Goal: Task Accomplishment & Management: Complete application form

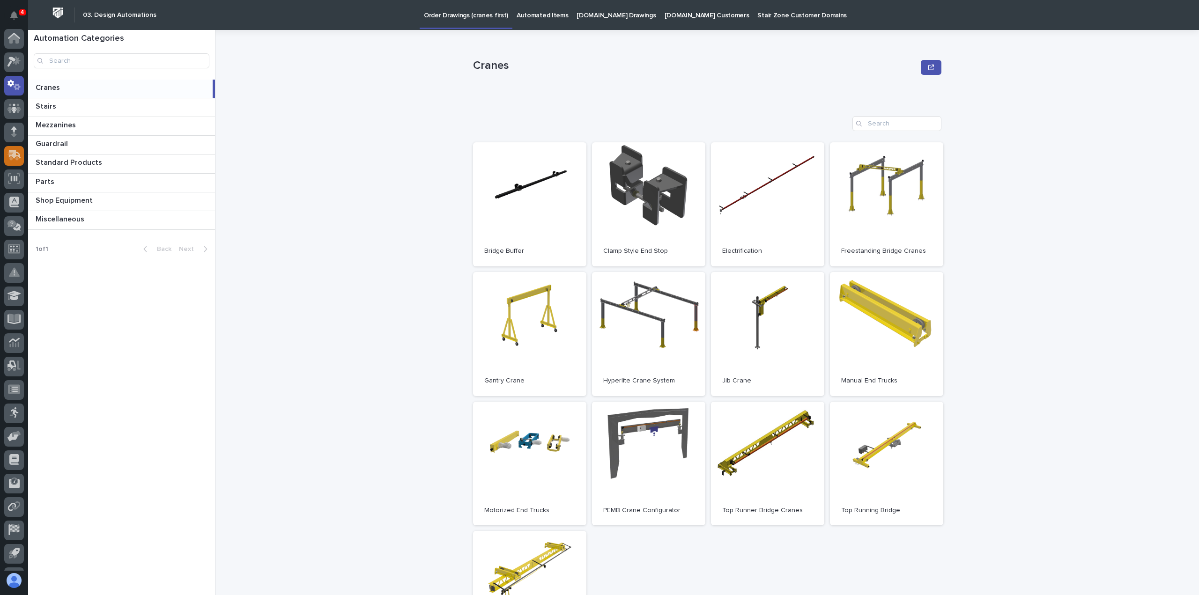
scroll to position [43, 0]
click at [11, 111] on icon at bounding box center [12, 113] width 11 height 9
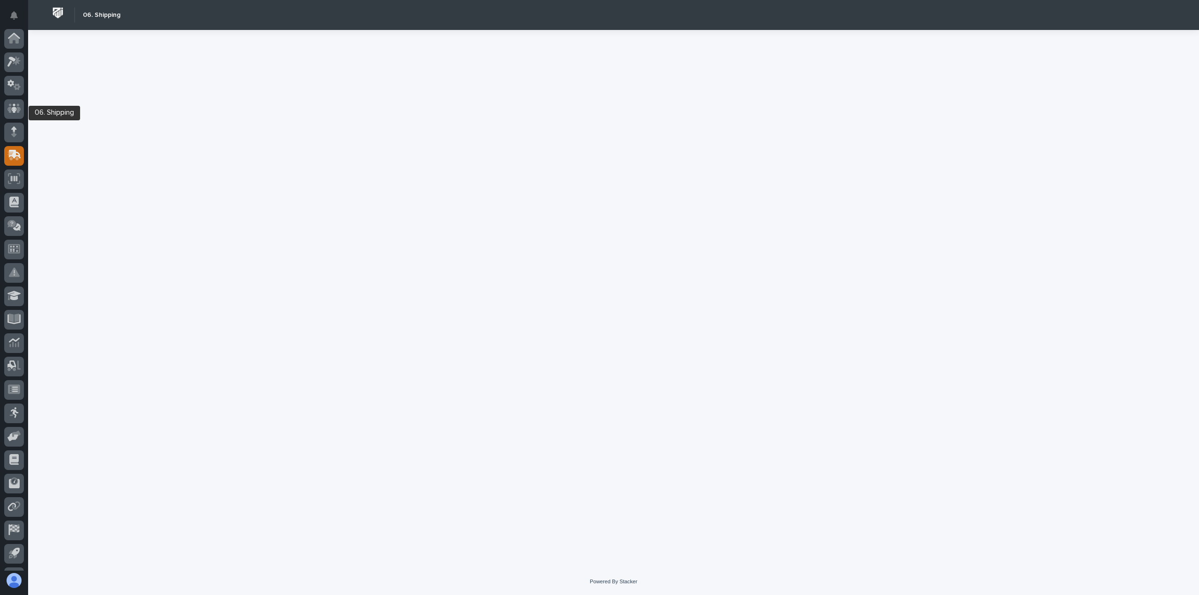
scroll to position [43, 0]
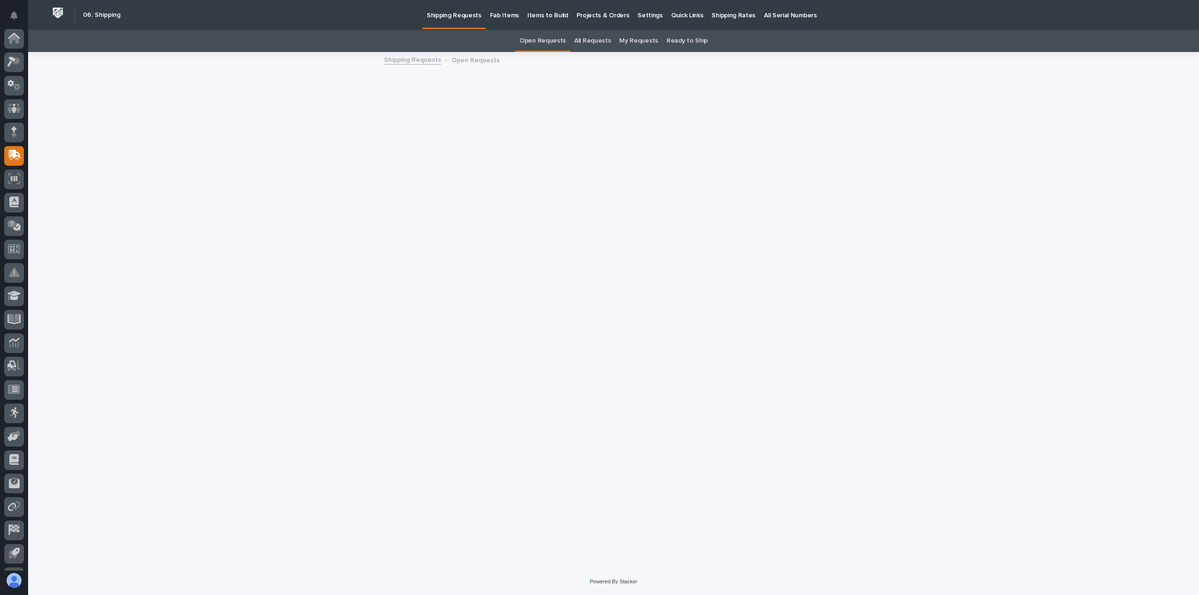
scroll to position [43, 0]
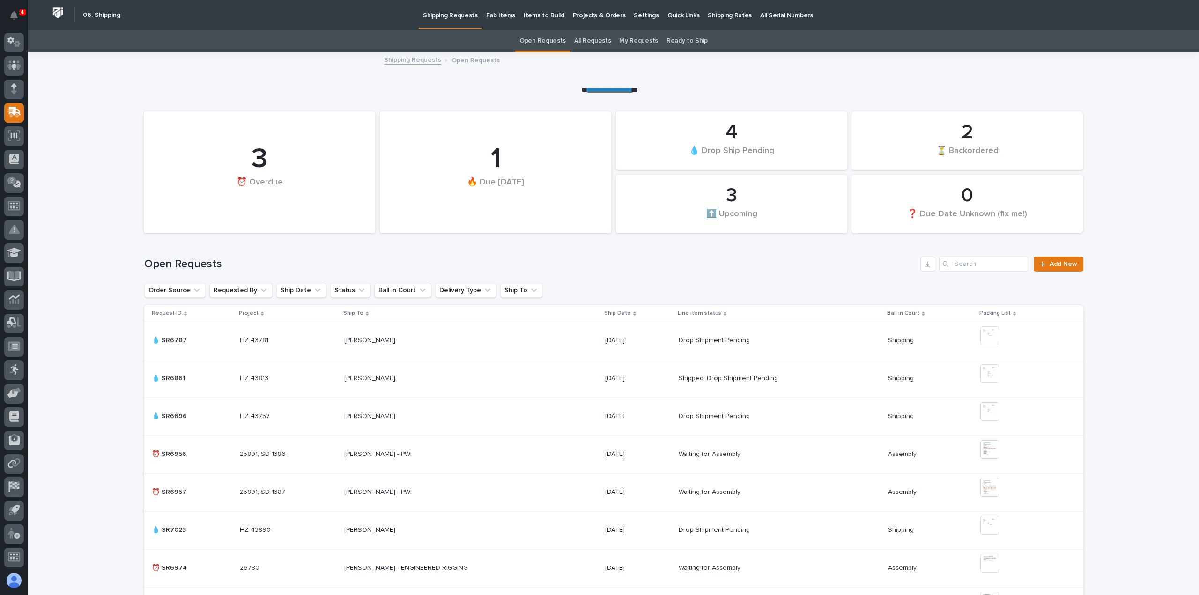
click at [638, 39] on link "My Requests" at bounding box center [638, 41] width 39 height 22
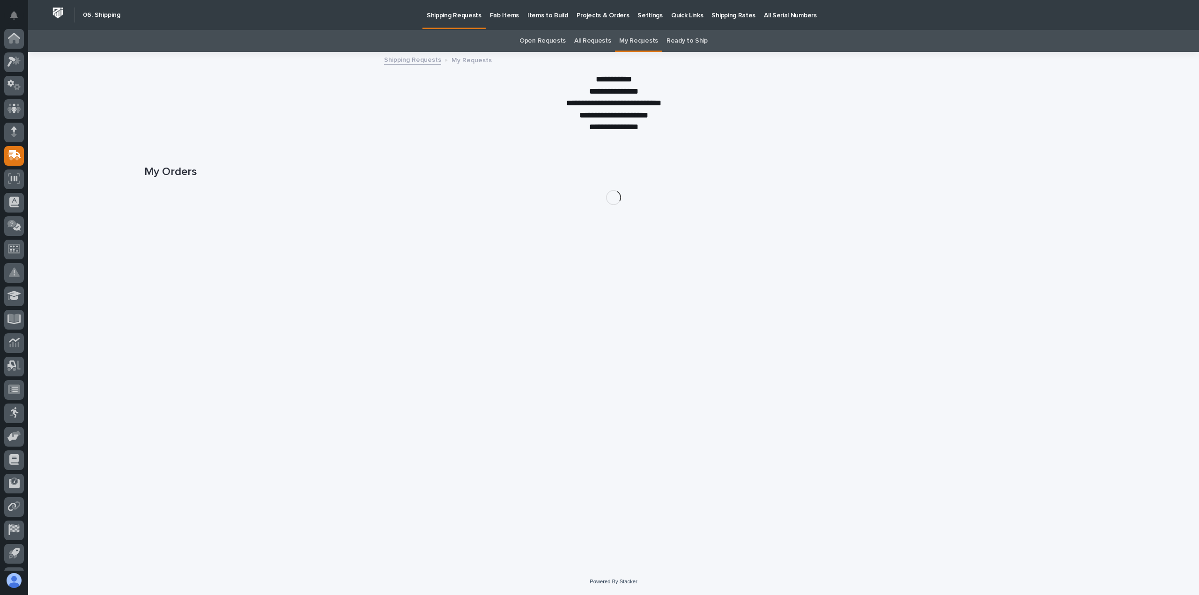
scroll to position [43, 0]
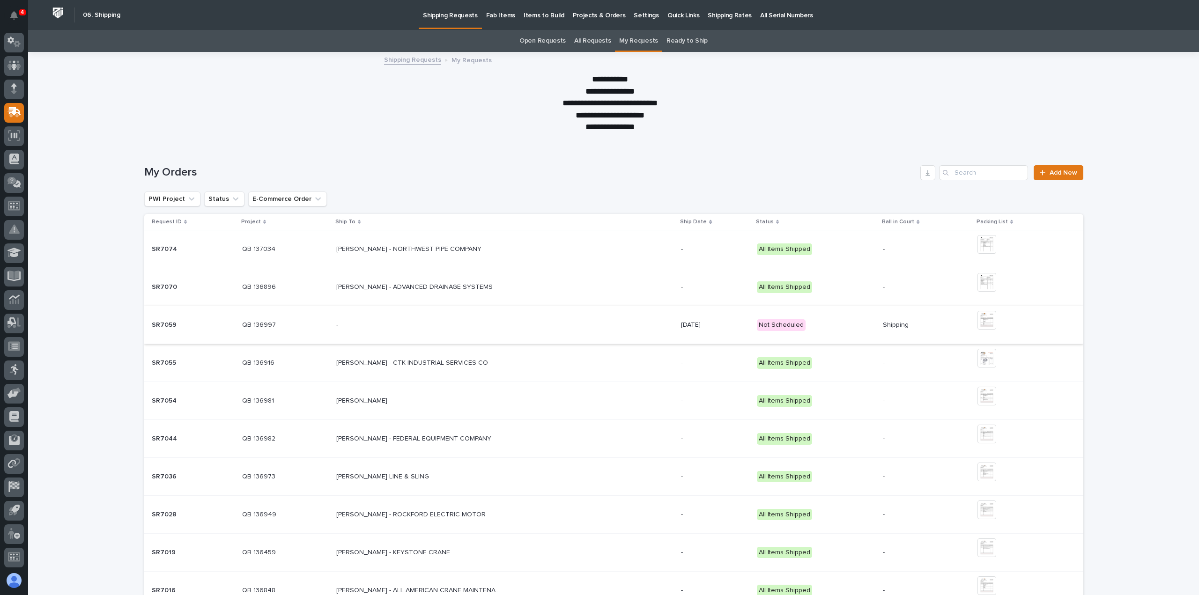
click at [980, 319] on img at bounding box center [986, 320] width 19 height 19
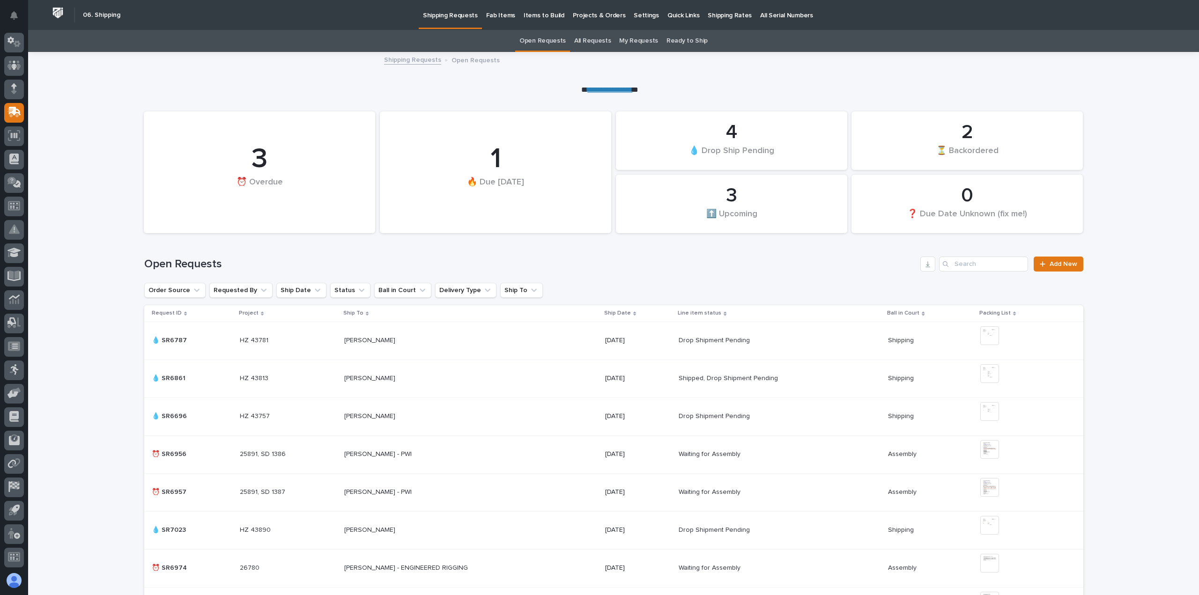
scroll to position [30, 0]
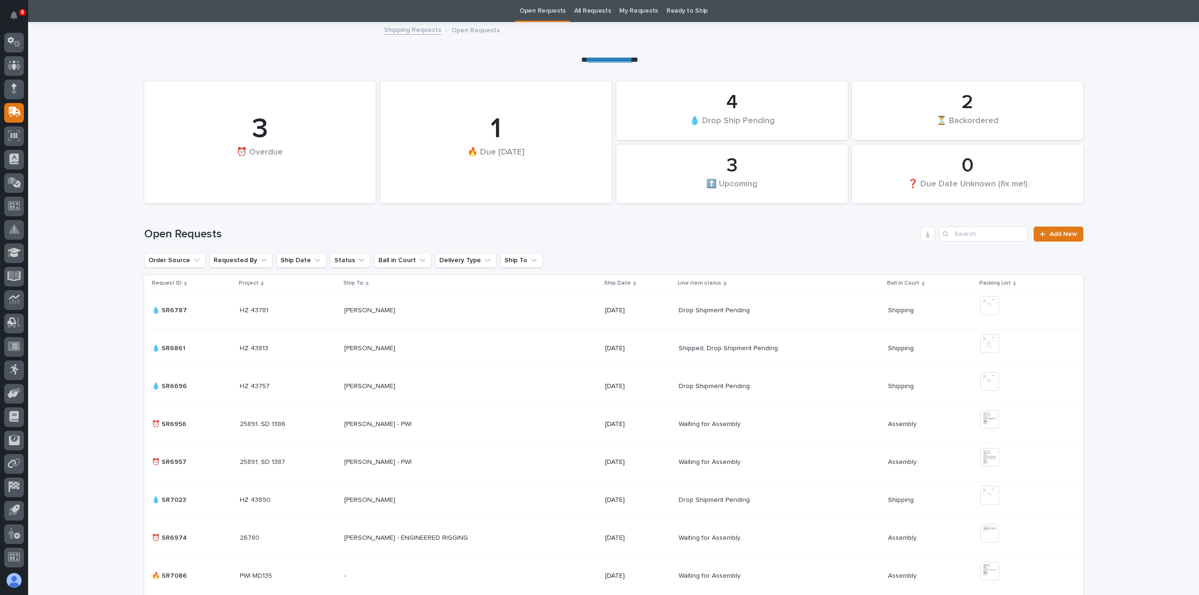
click at [636, 9] on link "My Requests" at bounding box center [638, 11] width 39 height 22
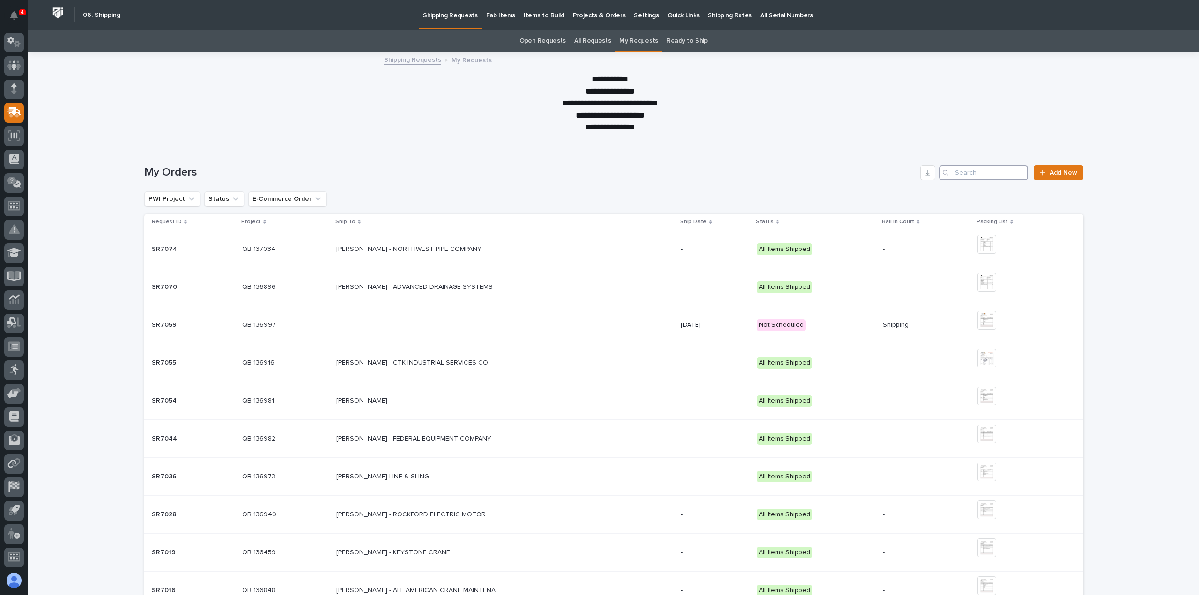
click at [973, 171] on input "Search" at bounding box center [983, 172] width 89 height 15
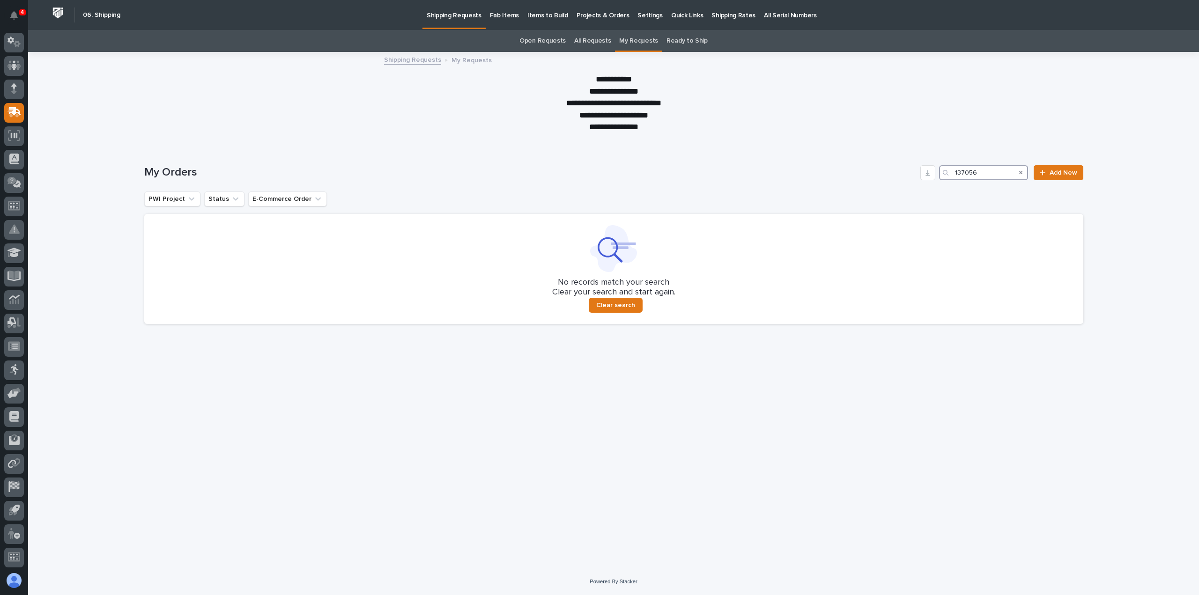
type input "137056"
click at [638, 38] on link "My Requests" at bounding box center [638, 41] width 39 height 22
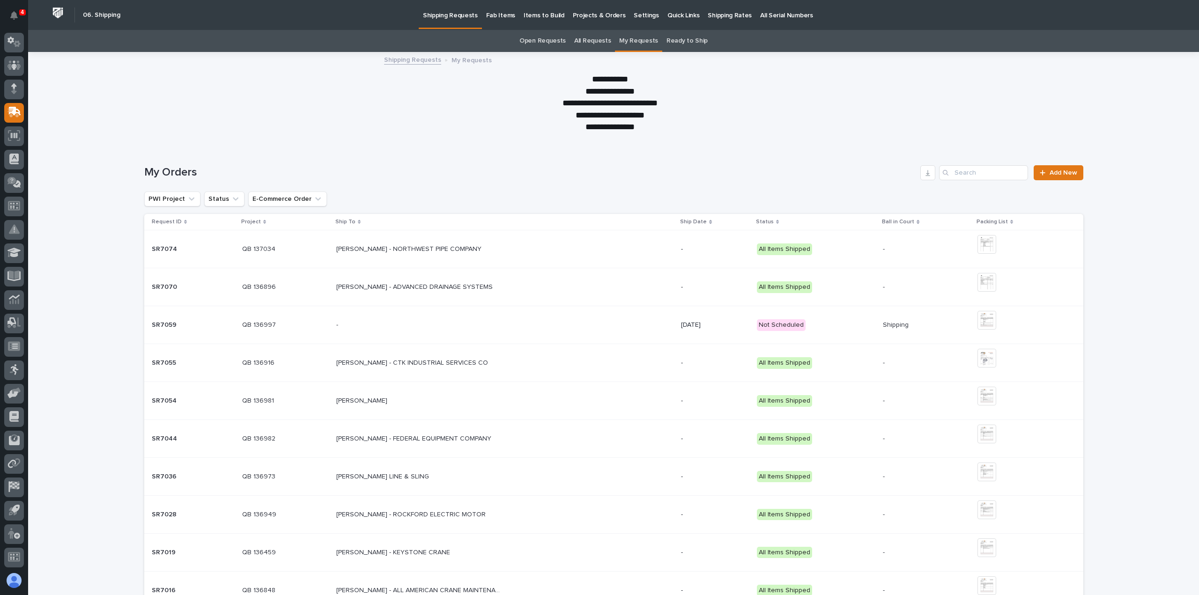
click at [158, 323] on p "SR7059" at bounding box center [165, 324] width 27 height 10
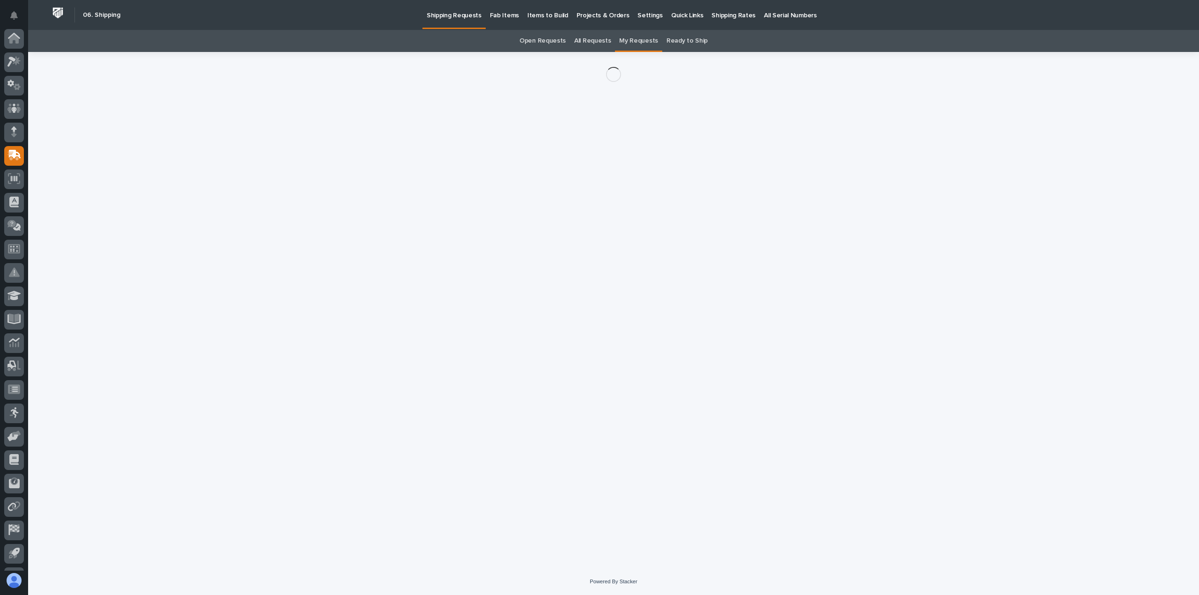
scroll to position [43, 0]
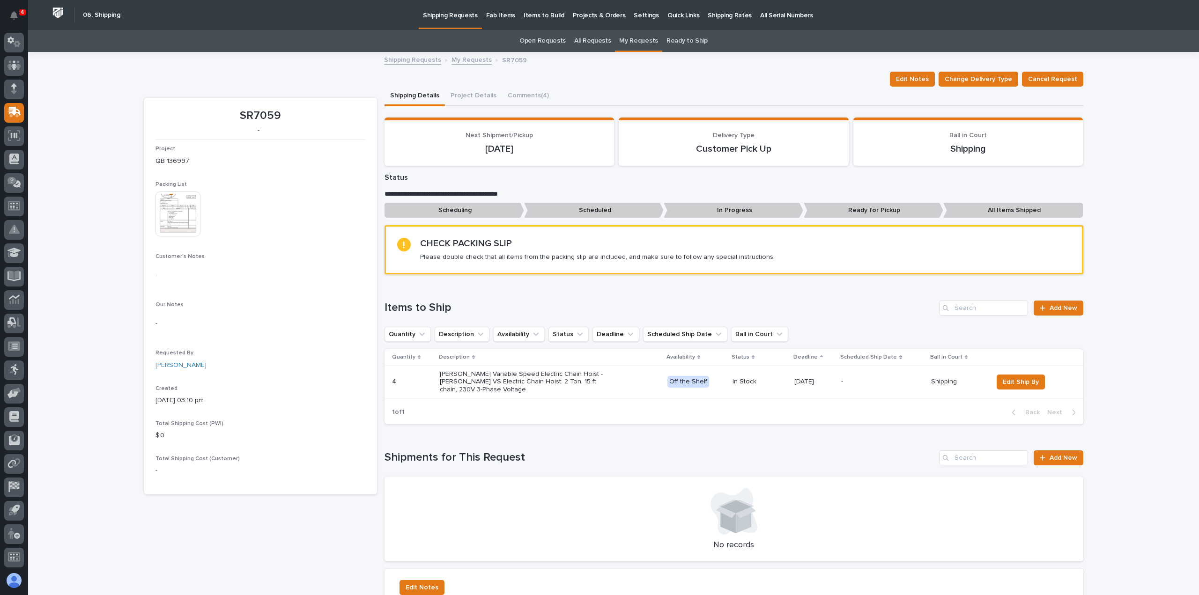
click at [170, 205] on img at bounding box center [177, 213] width 45 height 45
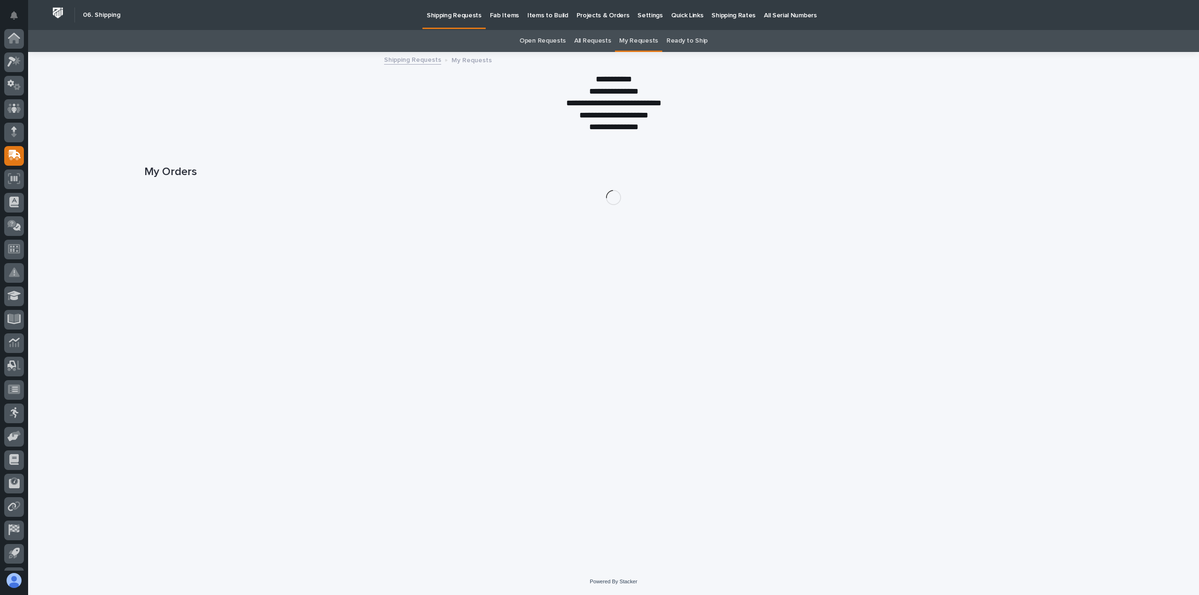
scroll to position [43, 0]
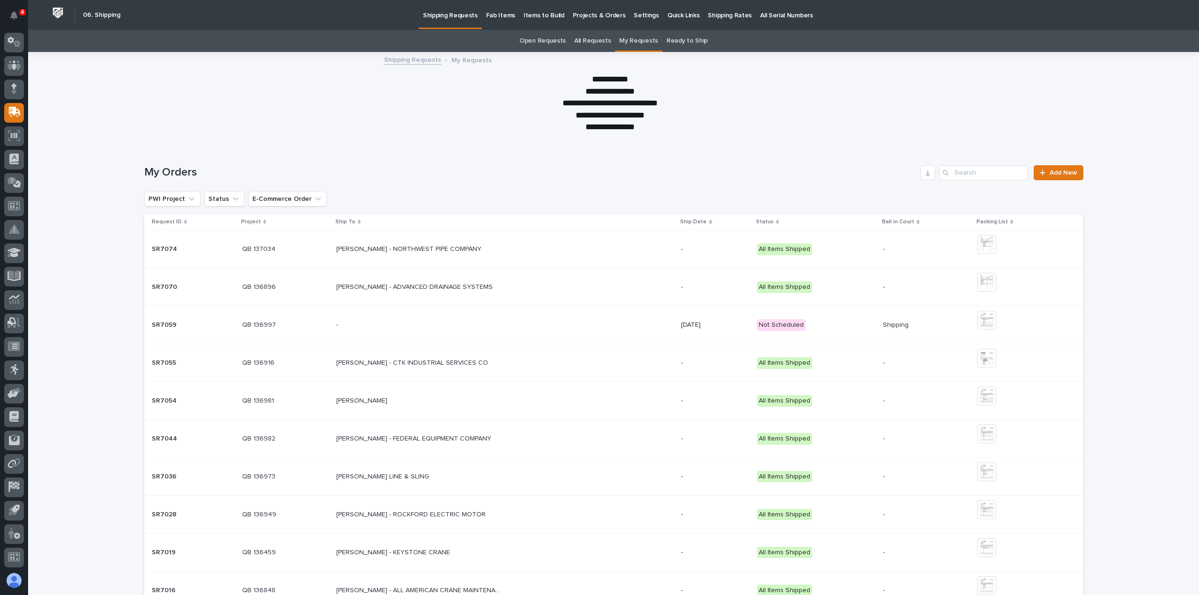
click at [533, 41] on link "Open Requests" at bounding box center [542, 41] width 46 height 22
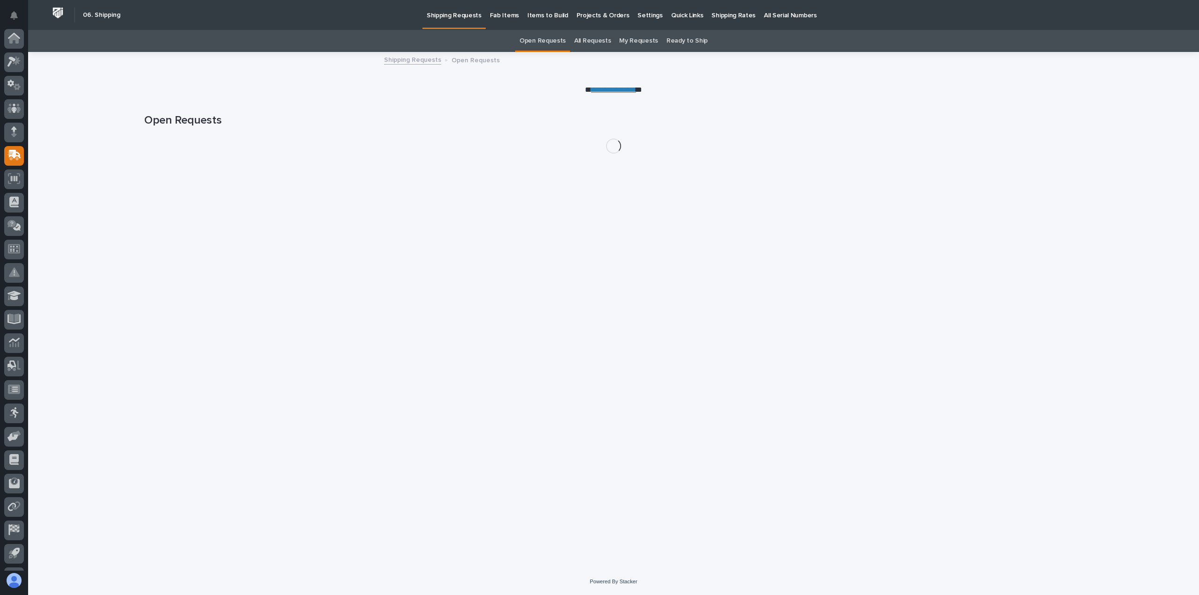
scroll to position [43, 0]
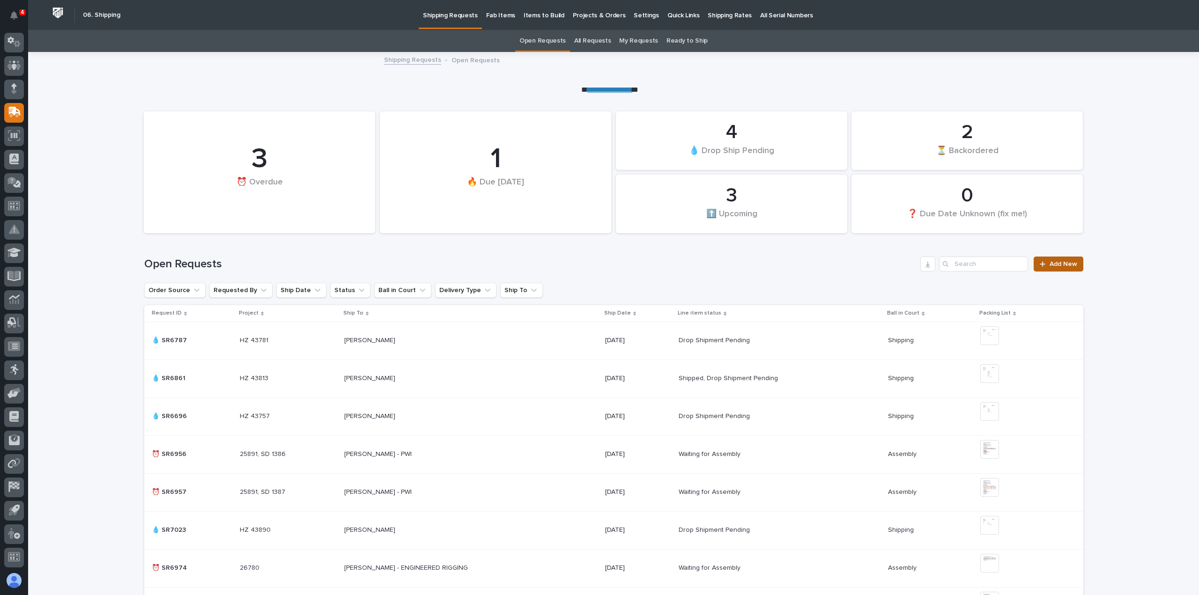
click at [1054, 260] on link "Add New" at bounding box center [1057, 264] width 49 height 15
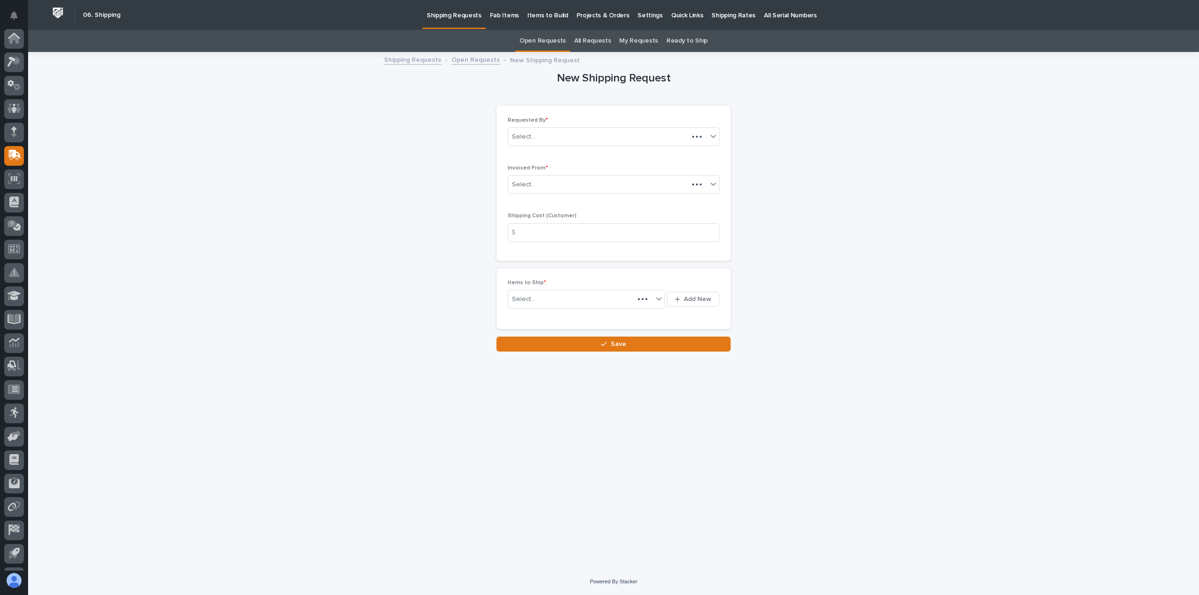
scroll to position [43, 0]
click at [530, 183] on div "Select..." at bounding box center [523, 185] width 23 height 10
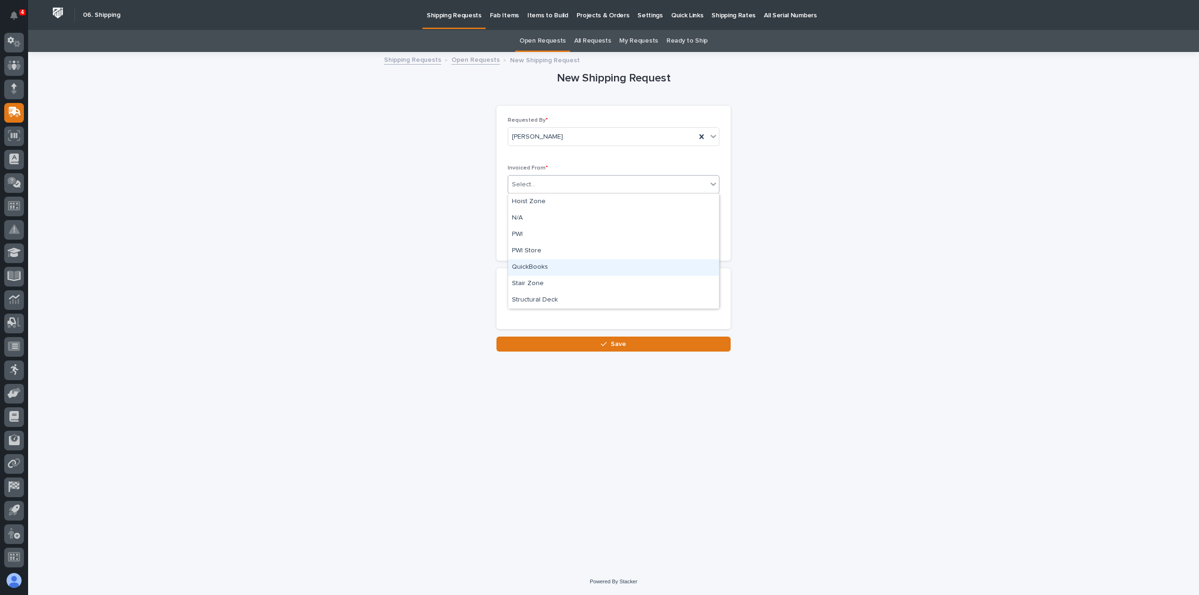
click at [520, 266] on div "QuickBooks" at bounding box center [613, 267] width 211 height 16
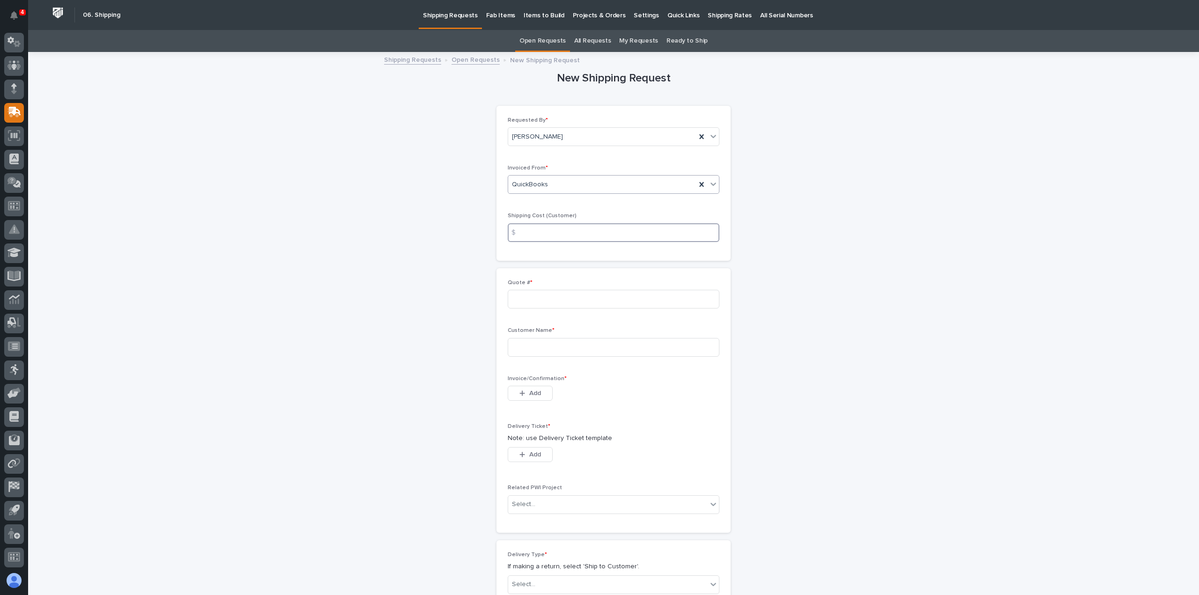
click at [545, 232] on input at bounding box center [614, 232] width 212 height 19
click at [525, 300] on input at bounding box center [614, 299] width 212 height 19
type input "137056"
click at [526, 346] on input at bounding box center [614, 347] width 212 height 19
type input "CtK Industrial Service"
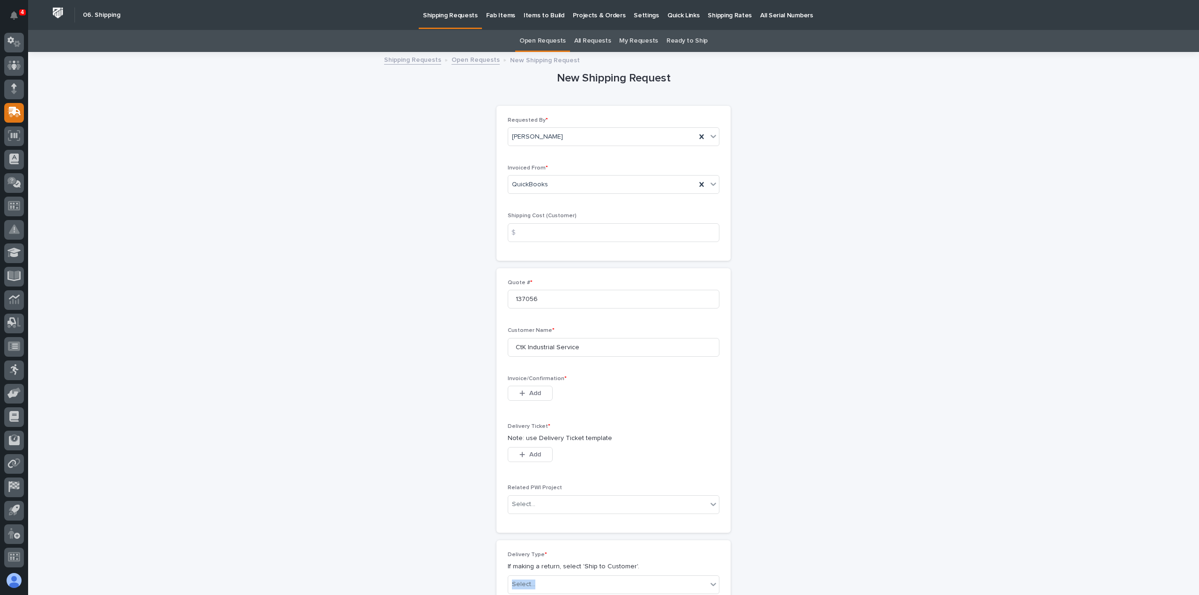
drag, startPoint x: 694, startPoint y: 567, endPoint x: 684, endPoint y: 593, distance: 27.9
click at [684, 593] on div "Delivery Type * If making a return, select 'Ship to Customer'. Select..." at bounding box center [613, 576] width 234 height 73
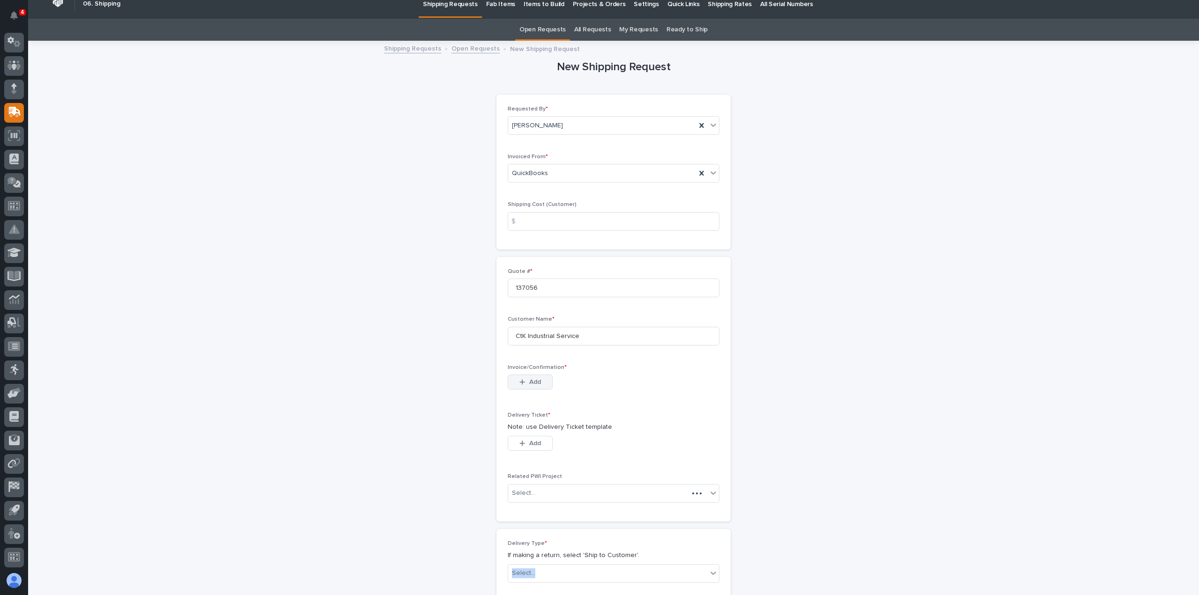
click at [522, 382] on div "button" at bounding box center [523, 382] width 9 height 7
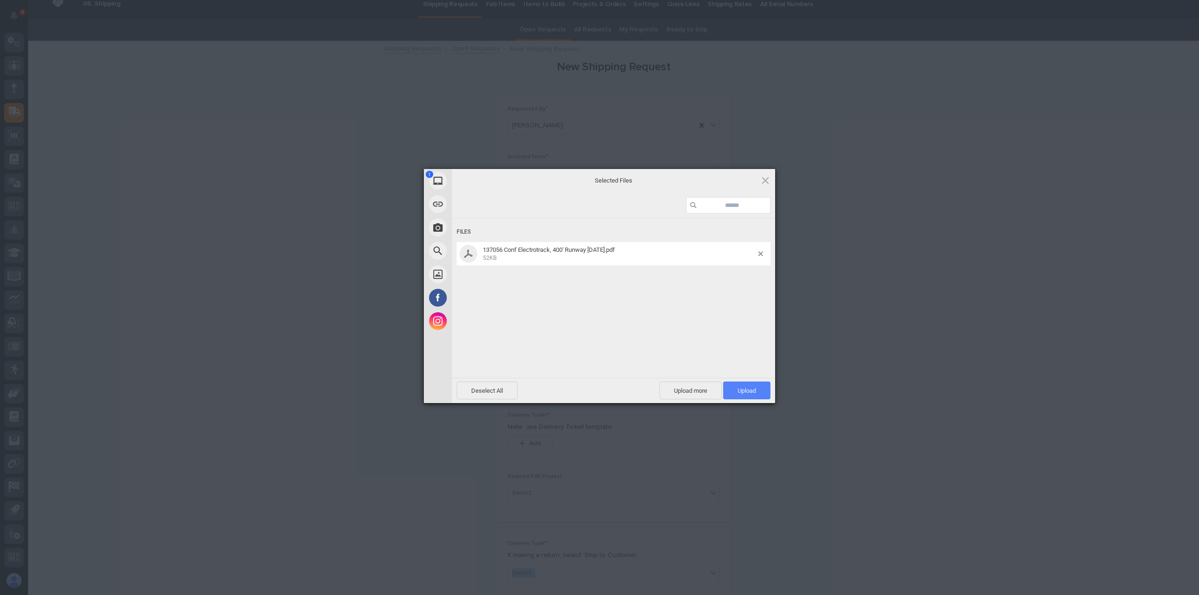
click at [747, 388] on span "Upload 1" at bounding box center [746, 390] width 18 height 7
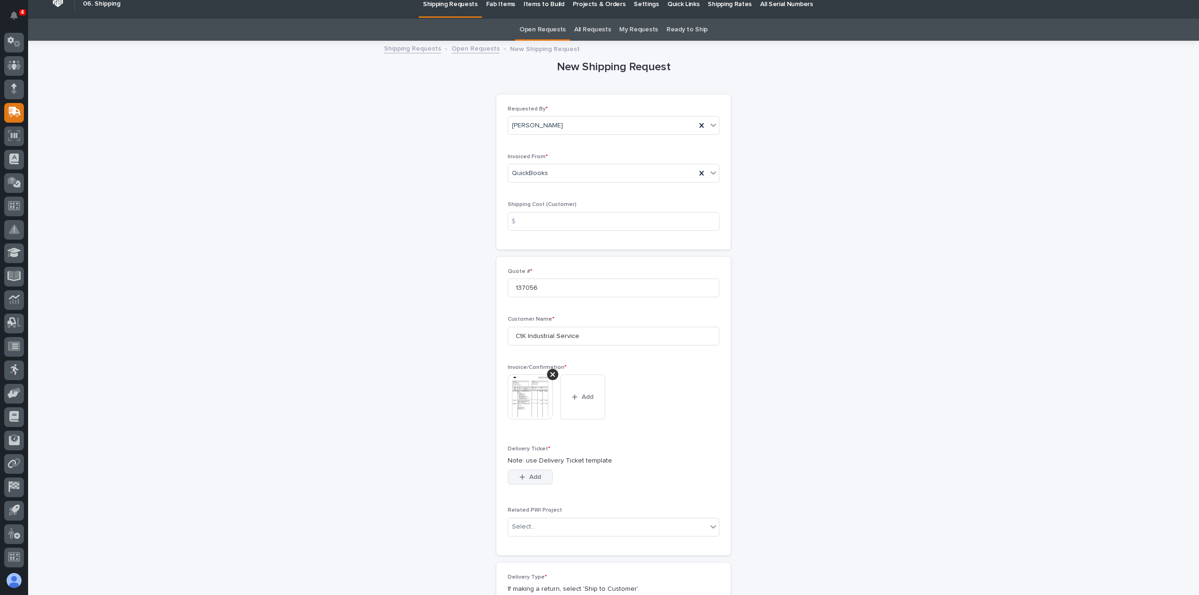
click at [520, 474] on icon "button" at bounding box center [522, 477] width 6 height 7
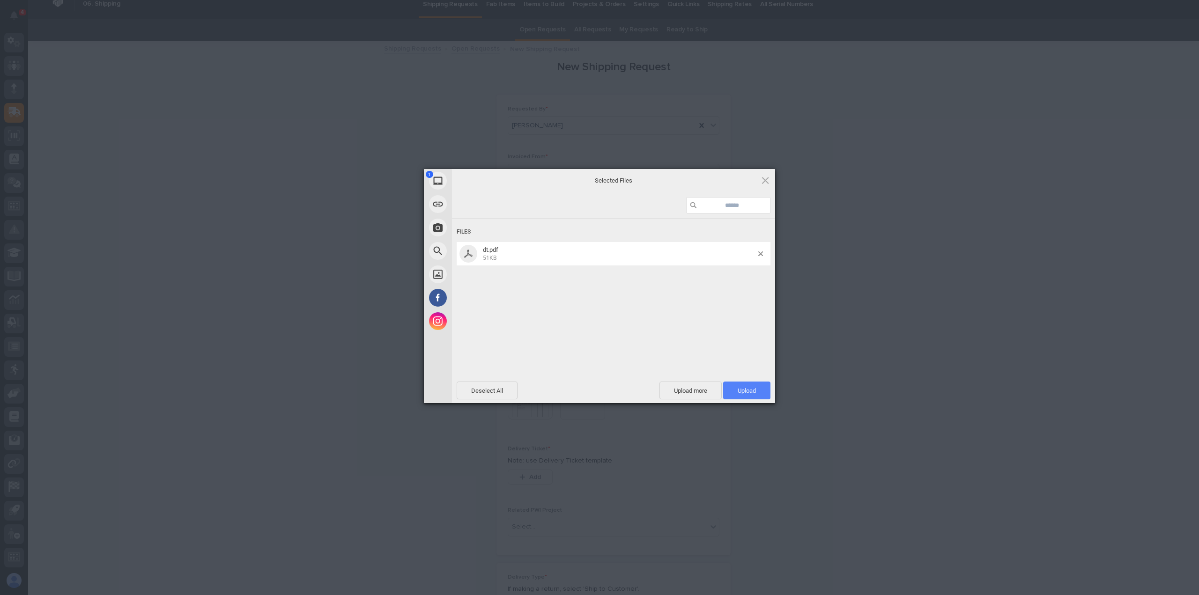
click at [746, 388] on span "Upload 1" at bounding box center [746, 390] width 18 height 7
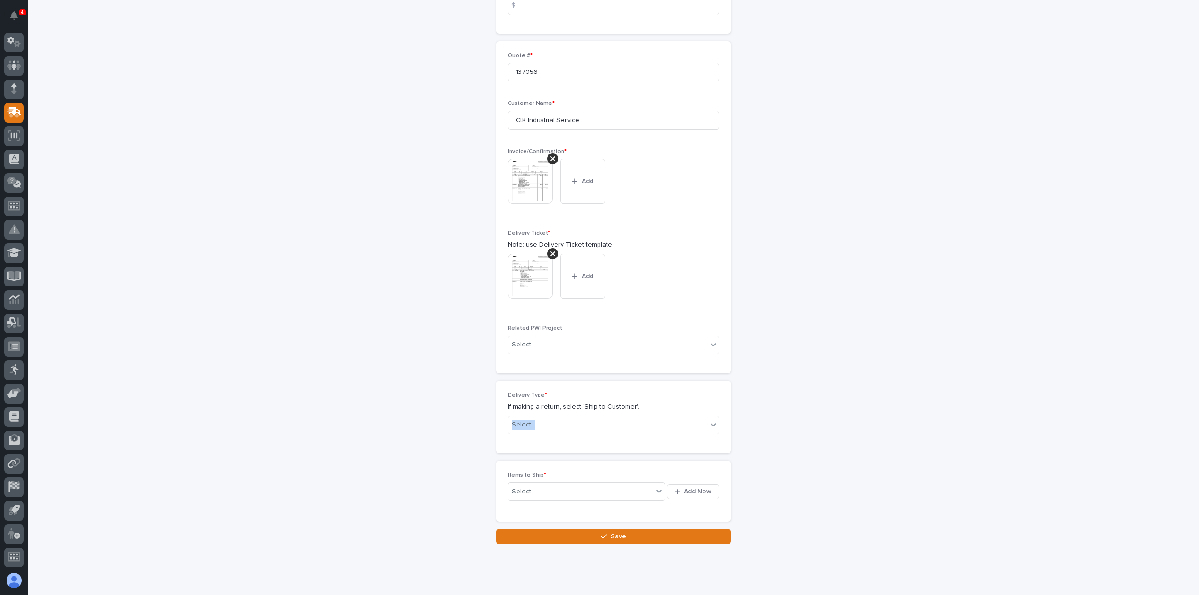
scroll to position [247, 0]
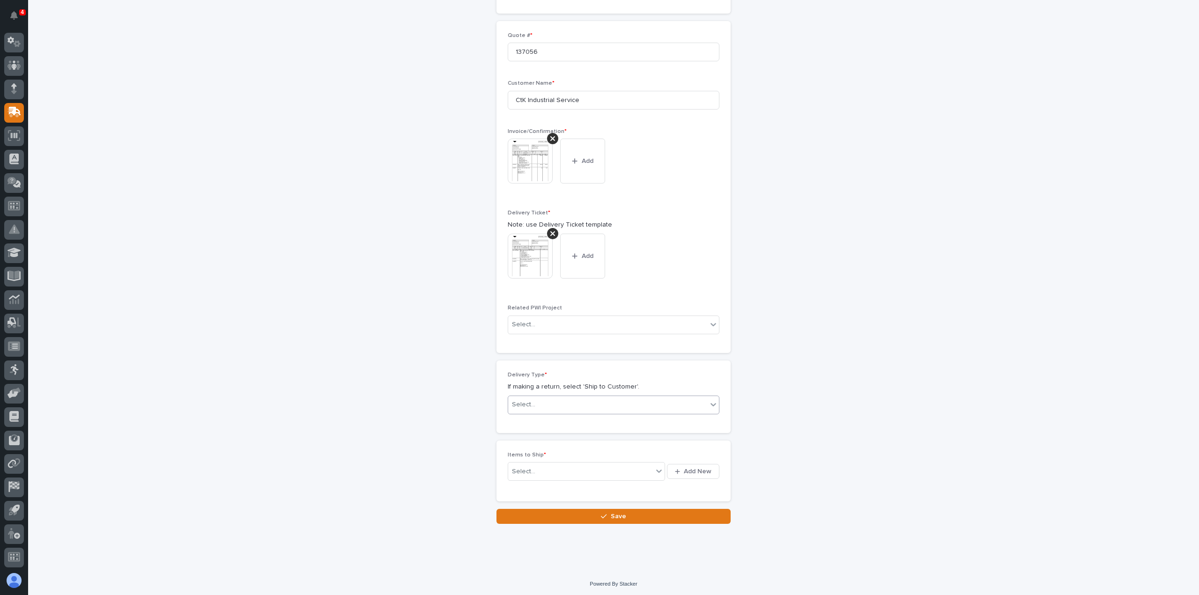
click at [565, 405] on div "Select..." at bounding box center [607, 404] width 199 height 15
click at [523, 420] on div "Ship to Customer" at bounding box center [609, 421] width 211 height 16
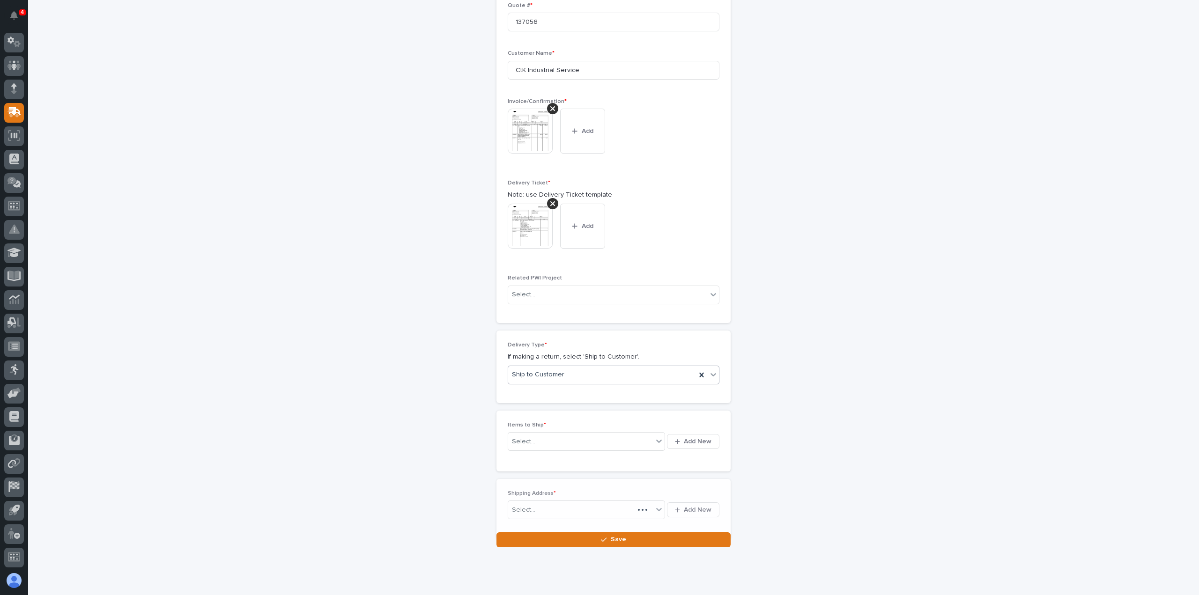
scroll to position [282, 0]
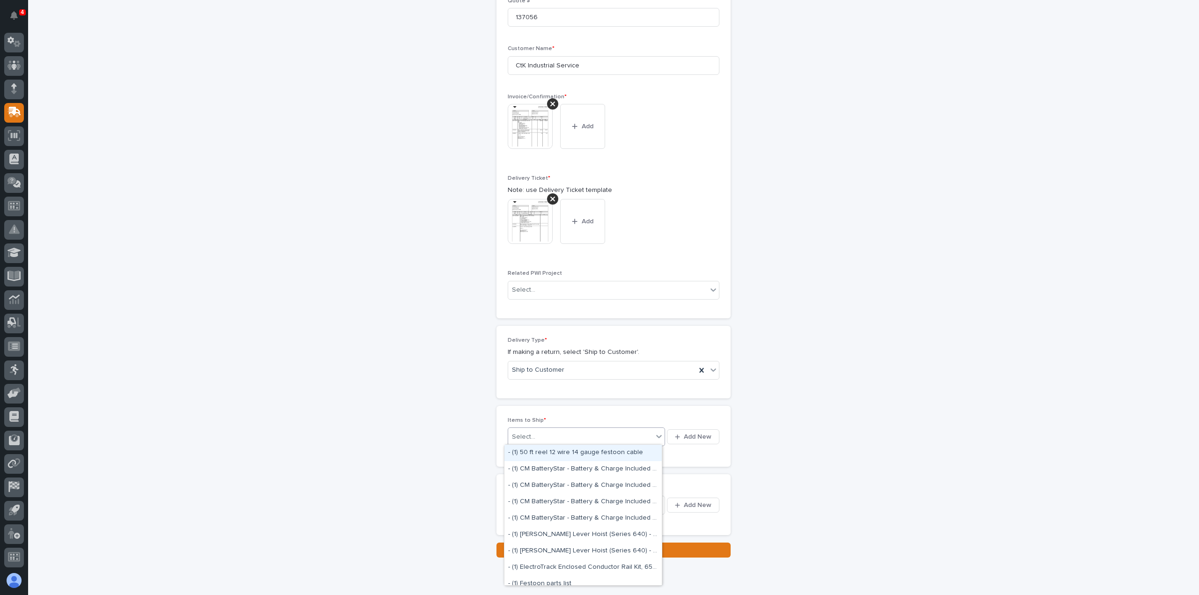
click at [534, 434] on div "Select..." at bounding box center [580, 437] width 145 height 12
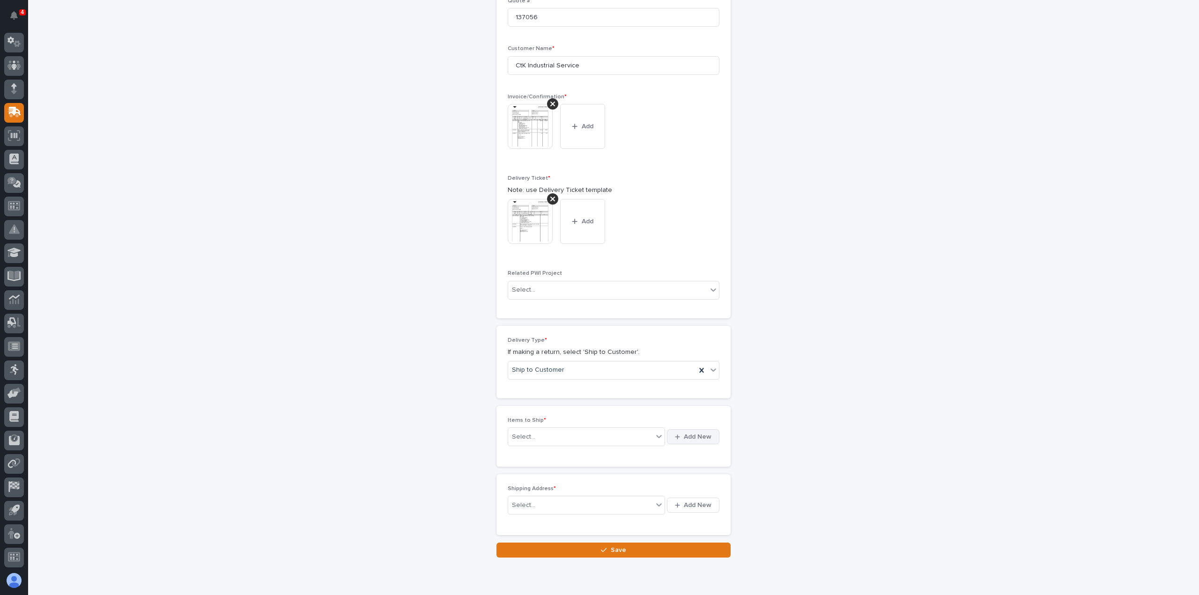
click at [692, 434] on span "Add New" at bounding box center [698, 437] width 28 height 8
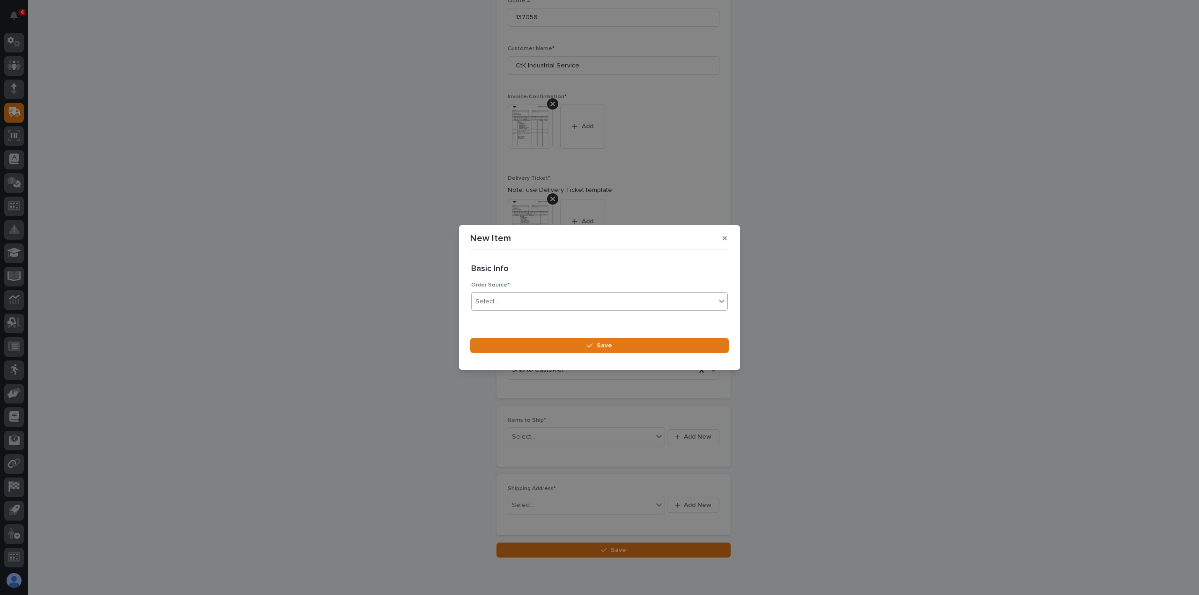
click at [515, 299] on div "Select..." at bounding box center [593, 301] width 244 height 15
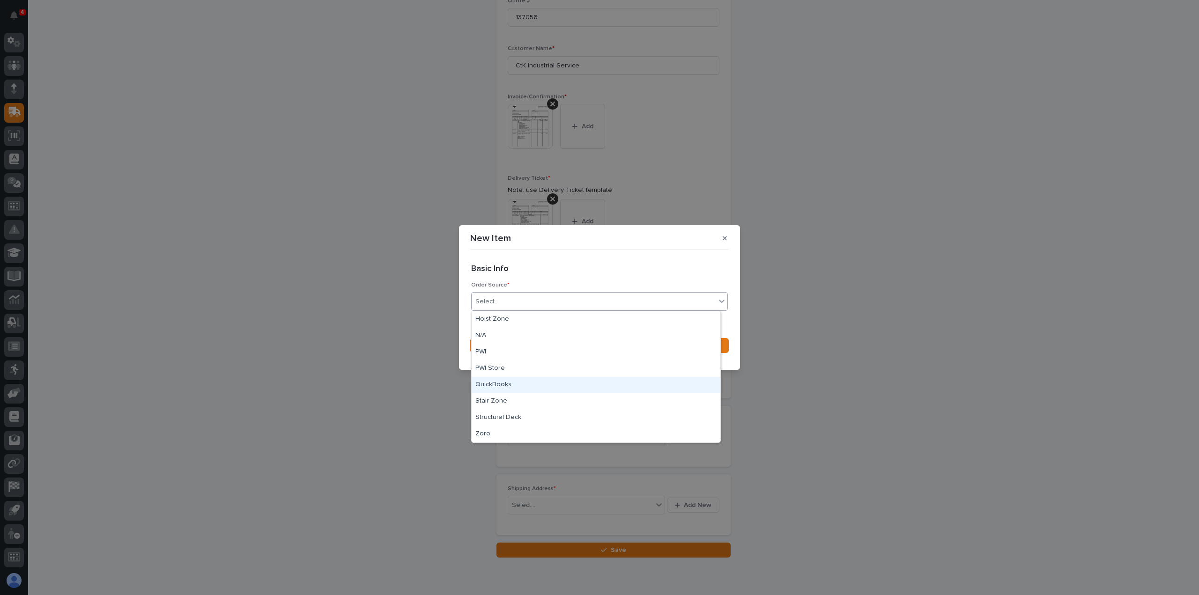
click at [489, 383] on div "QuickBooks" at bounding box center [595, 385] width 249 height 16
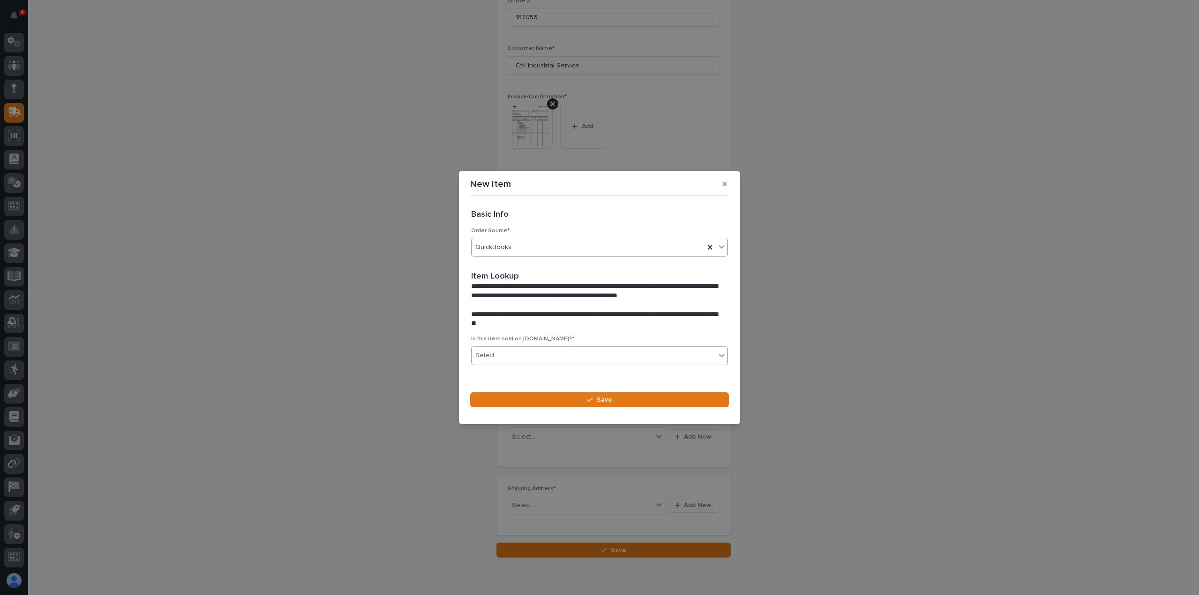
click at [507, 354] on div "Select..." at bounding box center [593, 355] width 244 height 15
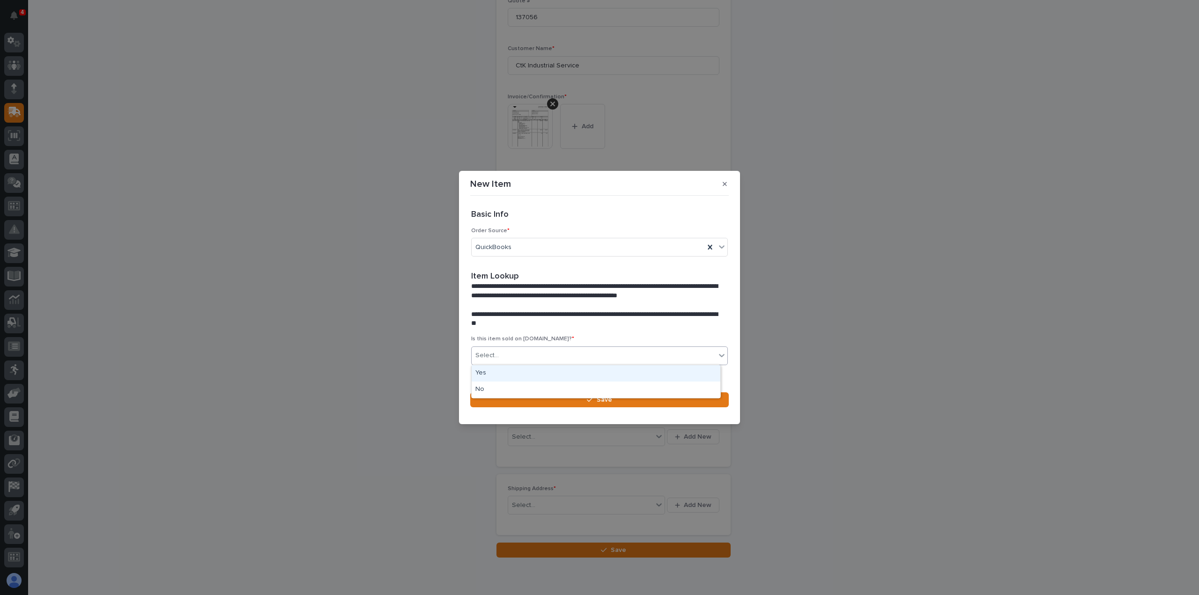
click at [479, 371] on div "Yes" at bounding box center [595, 373] width 249 height 16
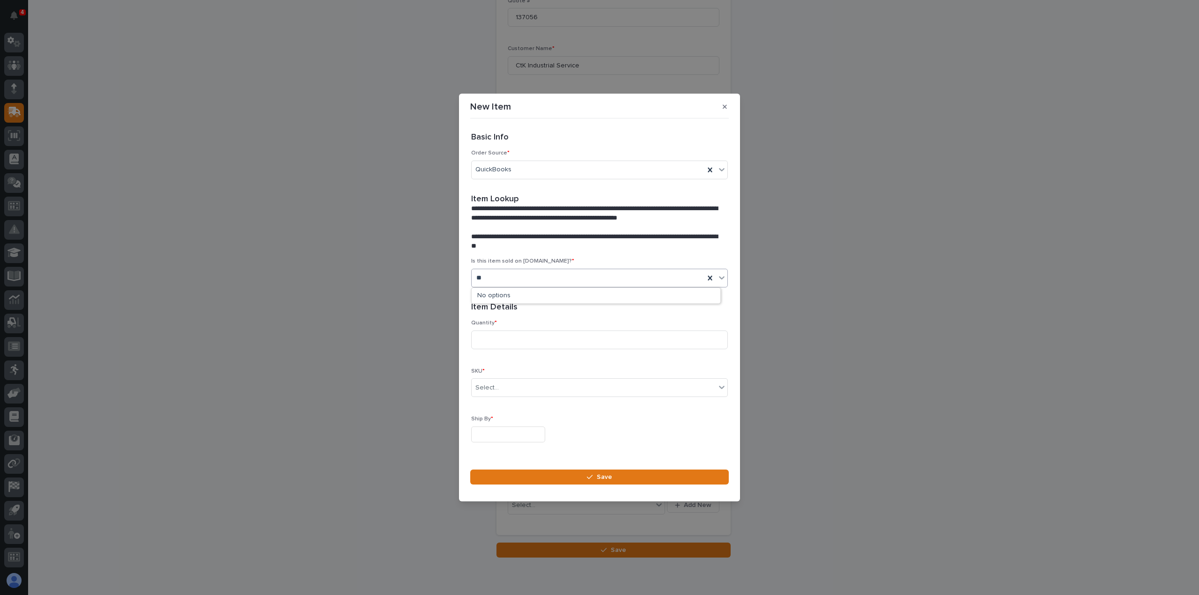
type input "*"
click at [490, 294] on div "Yes" at bounding box center [595, 296] width 249 height 16
click at [484, 339] on input at bounding box center [599, 340] width 257 height 19
type input "32"
click at [496, 385] on div "Select..." at bounding box center [486, 388] width 23 height 10
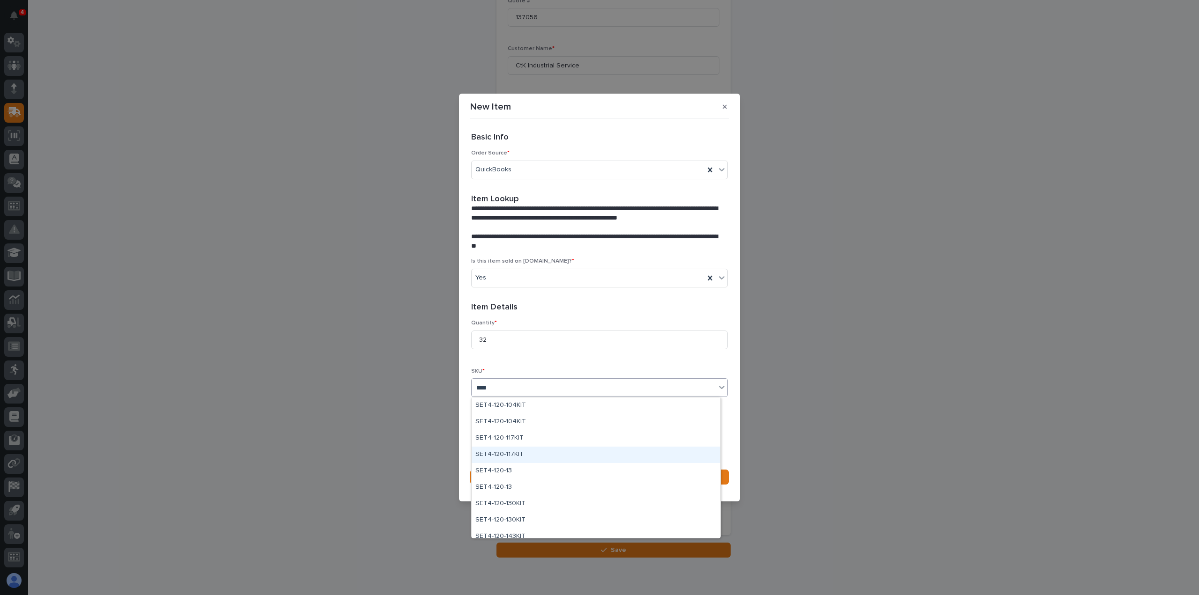
type input "****"
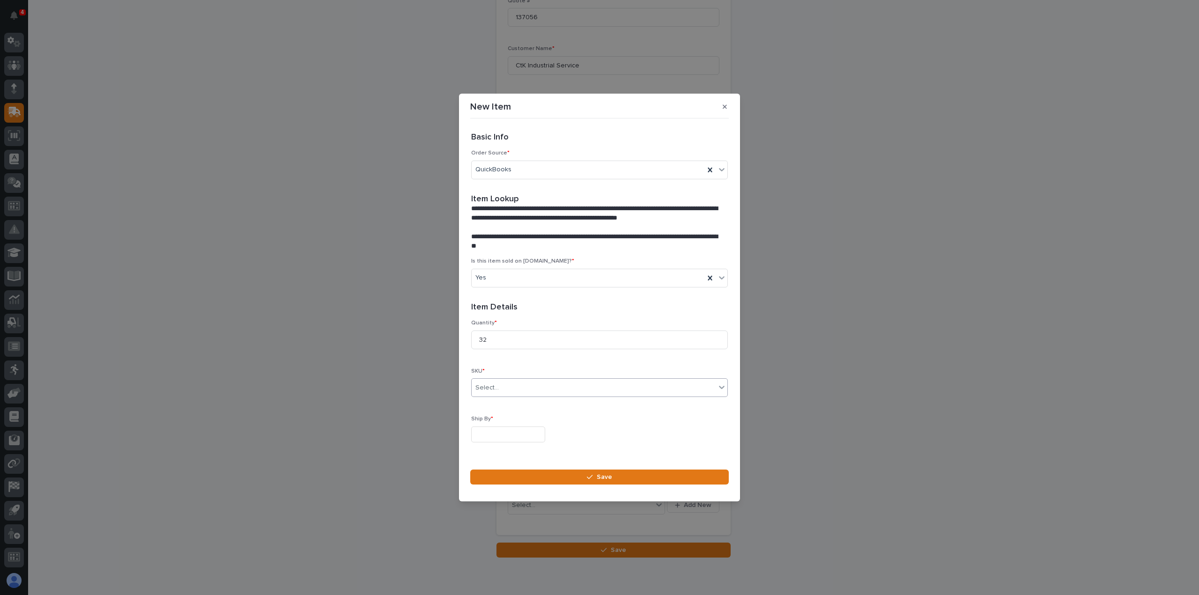
click at [492, 388] on div "Select..." at bounding box center [486, 388] width 23 height 10
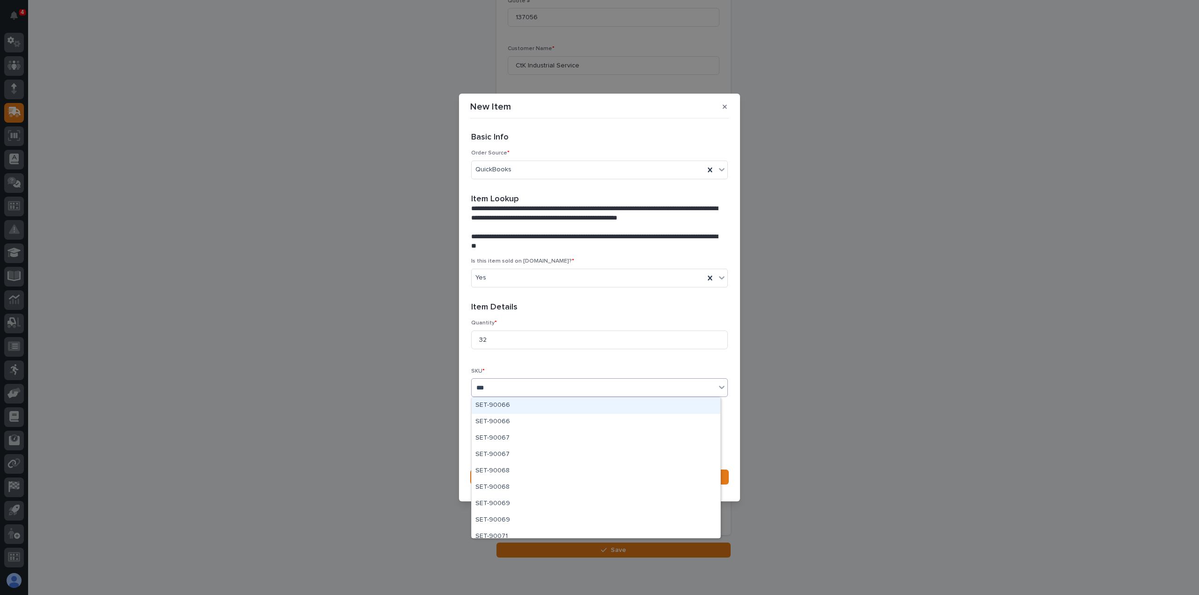
type input "****"
click at [490, 470] on div "SET4-120-13" at bounding box center [595, 471] width 249 height 16
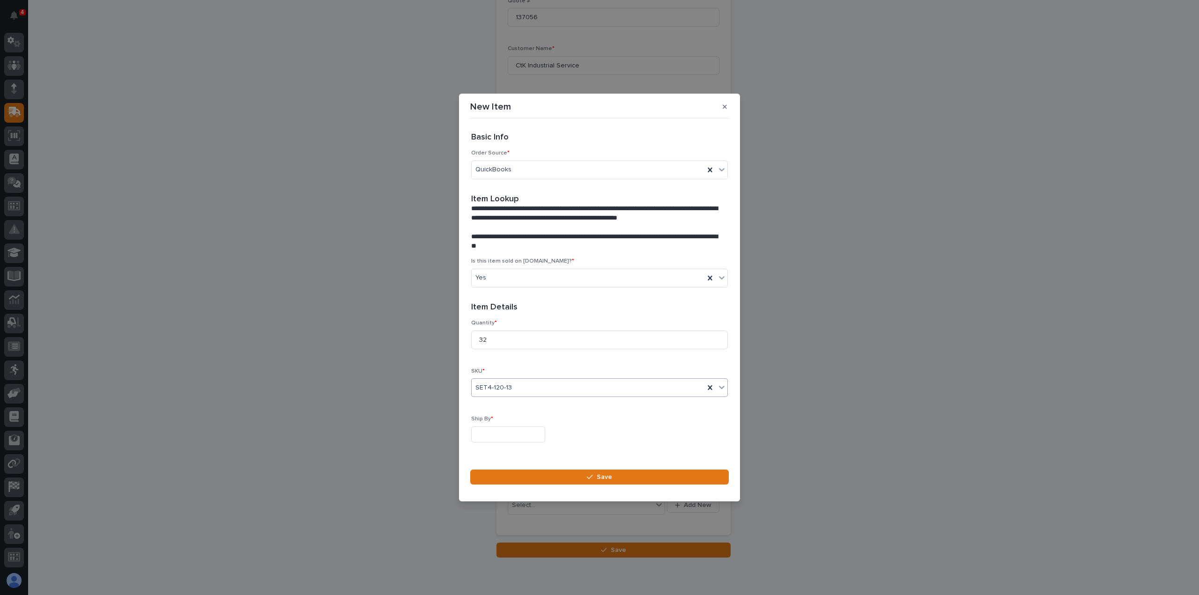
click at [496, 432] on input "text" at bounding box center [508, 435] width 74 height 16
click at [474, 388] on div "29" at bounding box center [474, 388] width 13 height 13
type input "**********"
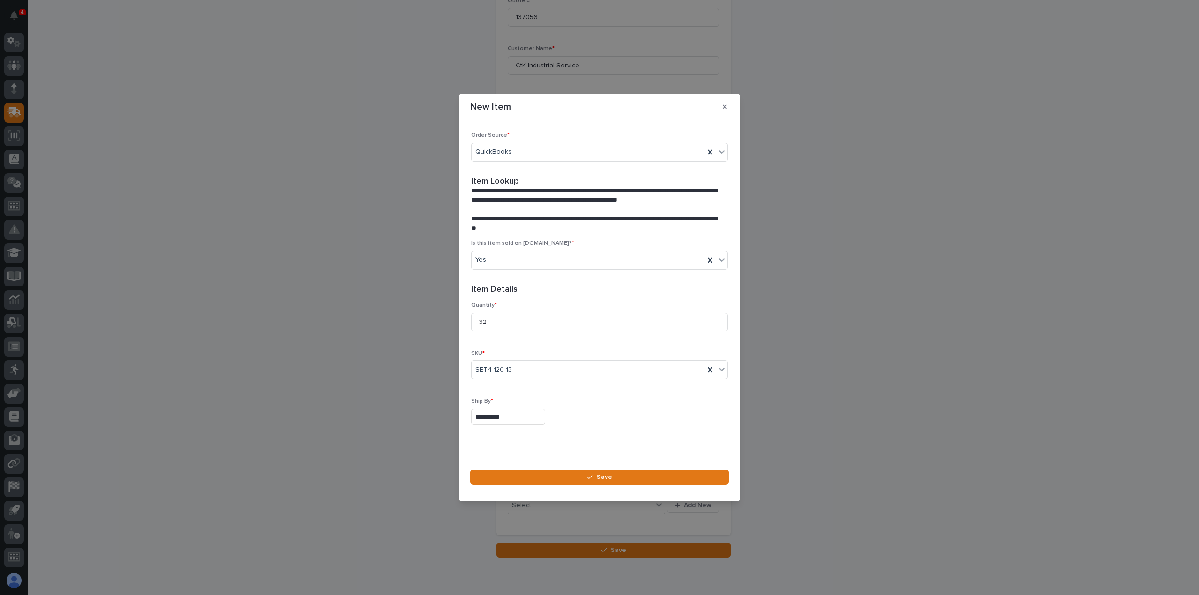
scroll to position [25, 0]
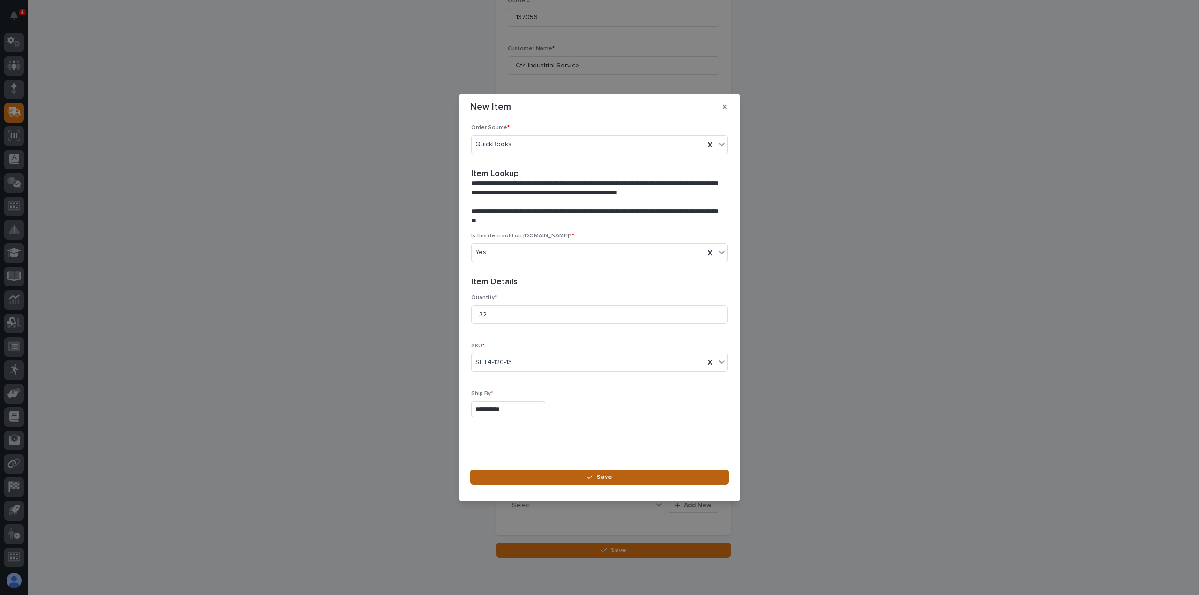
click at [602, 474] on span "Save" at bounding box center [603, 477] width 15 height 8
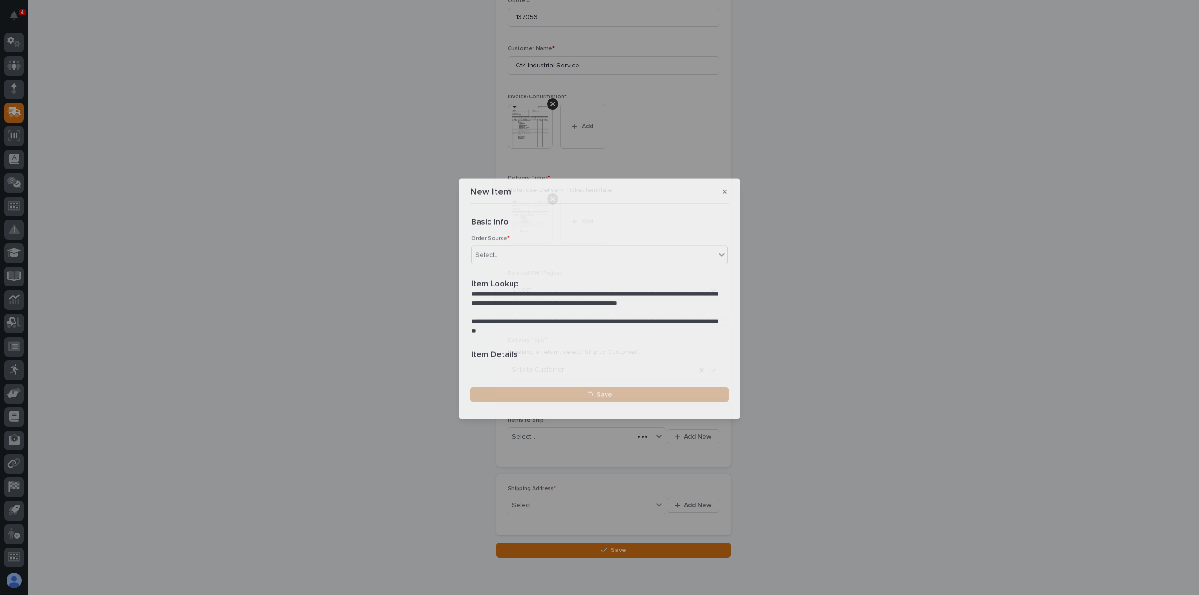
scroll to position [285, 0]
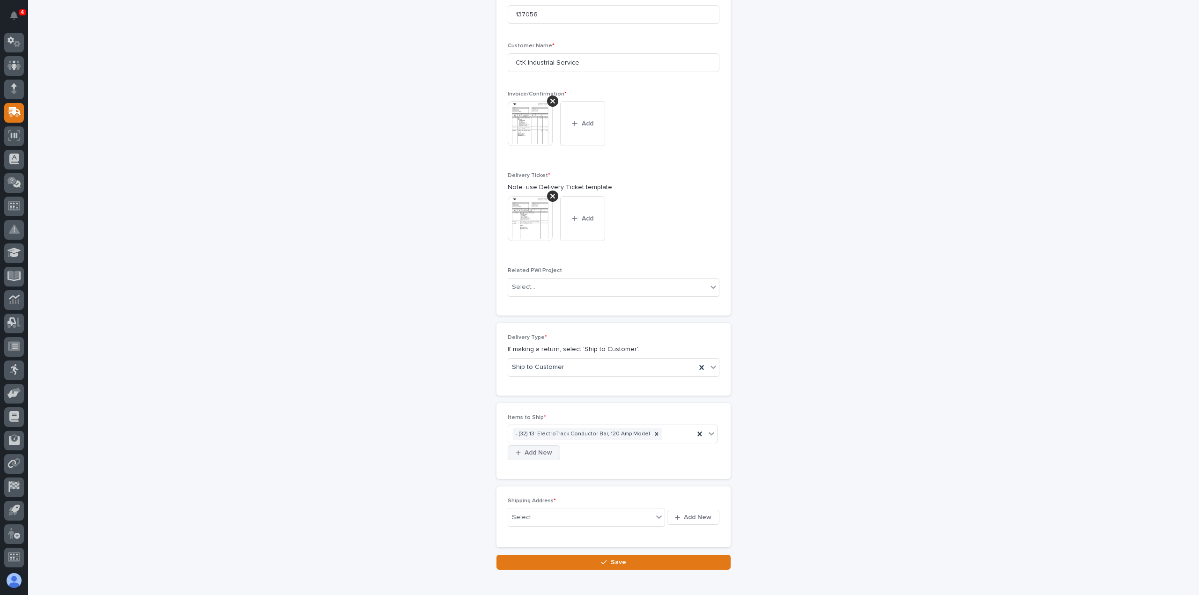
click at [552, 449] on span "Add New" at bounding box center [538, 453] width 28 height 8
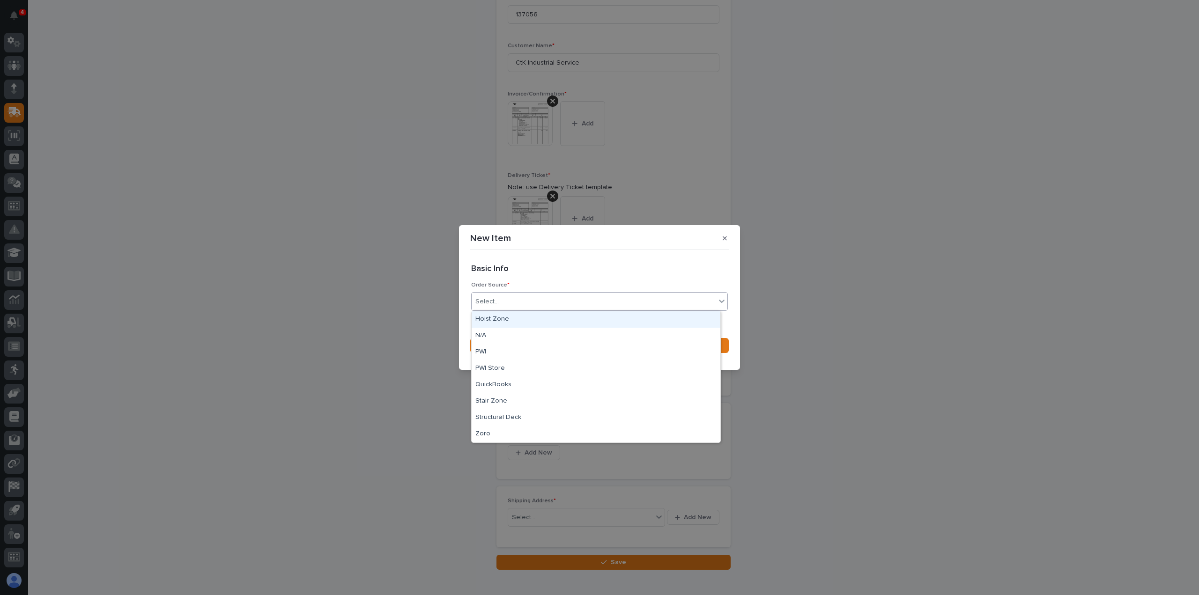
click at [497, 300] on div "Select..." at bounding box center [593, 301] width 244 height 15
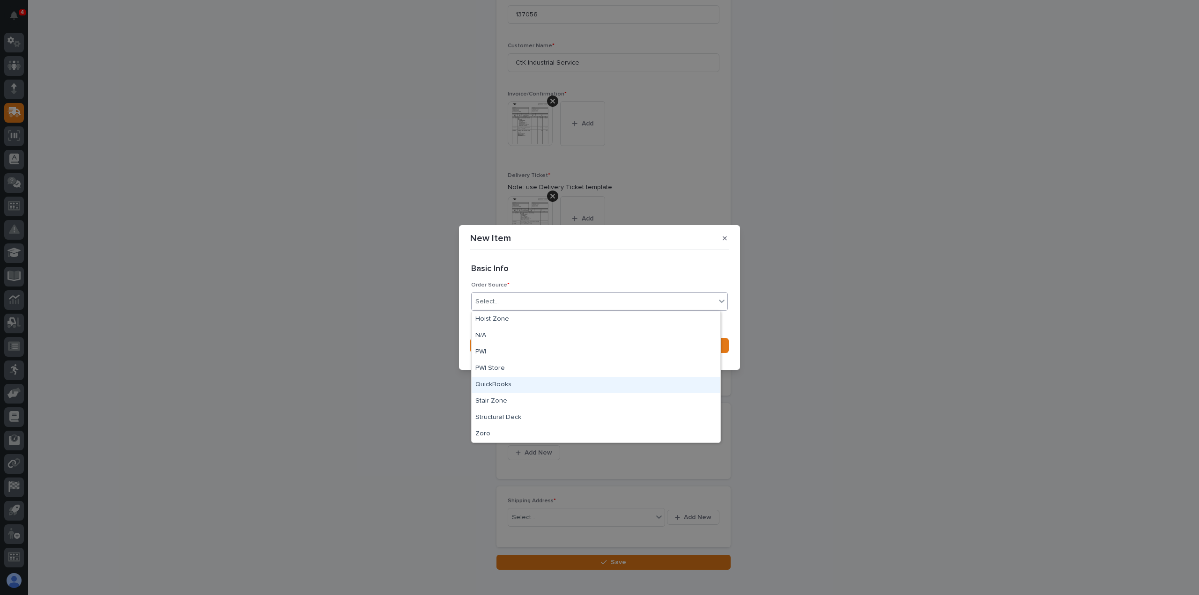
click at [493, 383] on div "QuickBooks" at bounding box center [595, 385] width 249 height 16
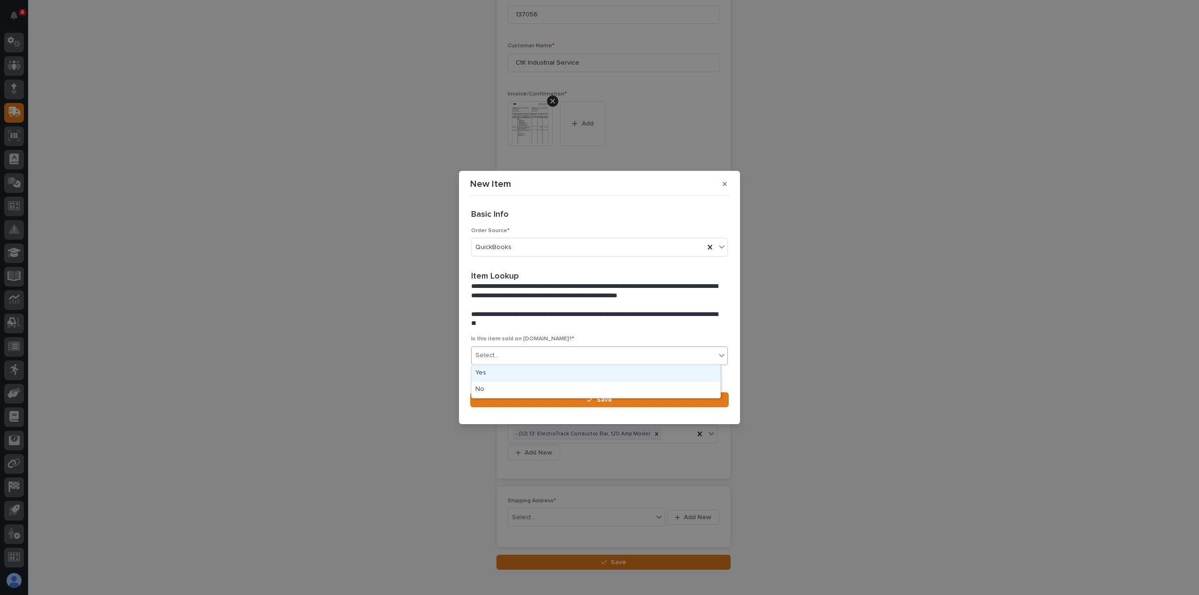
click at [508, 350] on div "Select..." at bounding box center [593, 355] width 244 height 15
click at [489, 373] on div "Yes" at bounding box center [595, 373] width 249 height 16
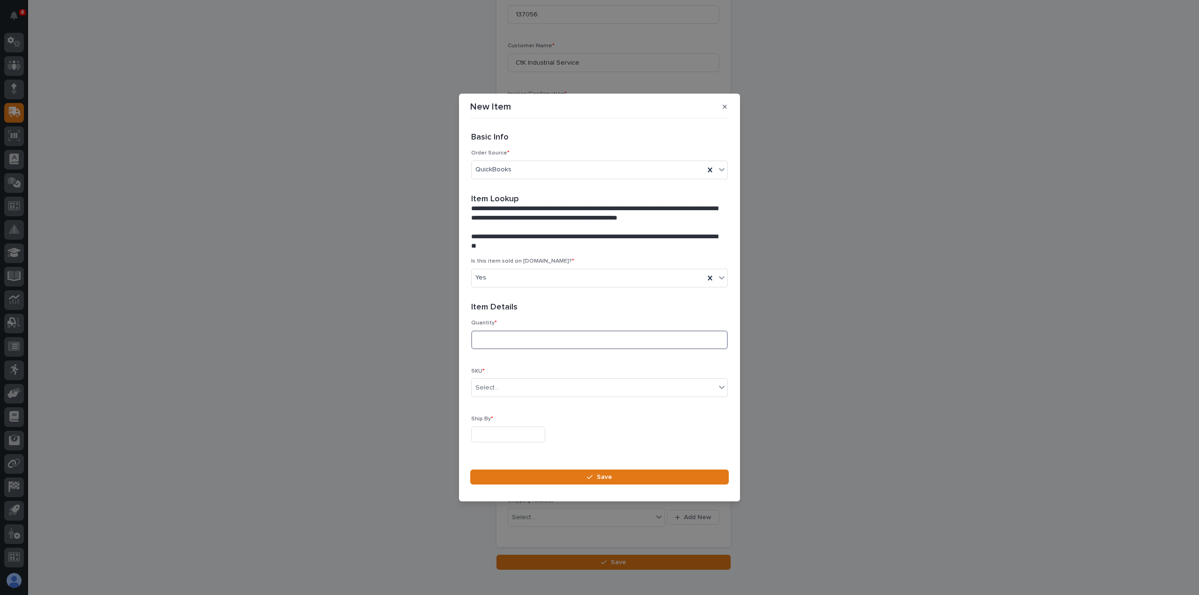
click at [491, 340] on input at bounding box center [599, 340] width 257 height 19
type input "2"
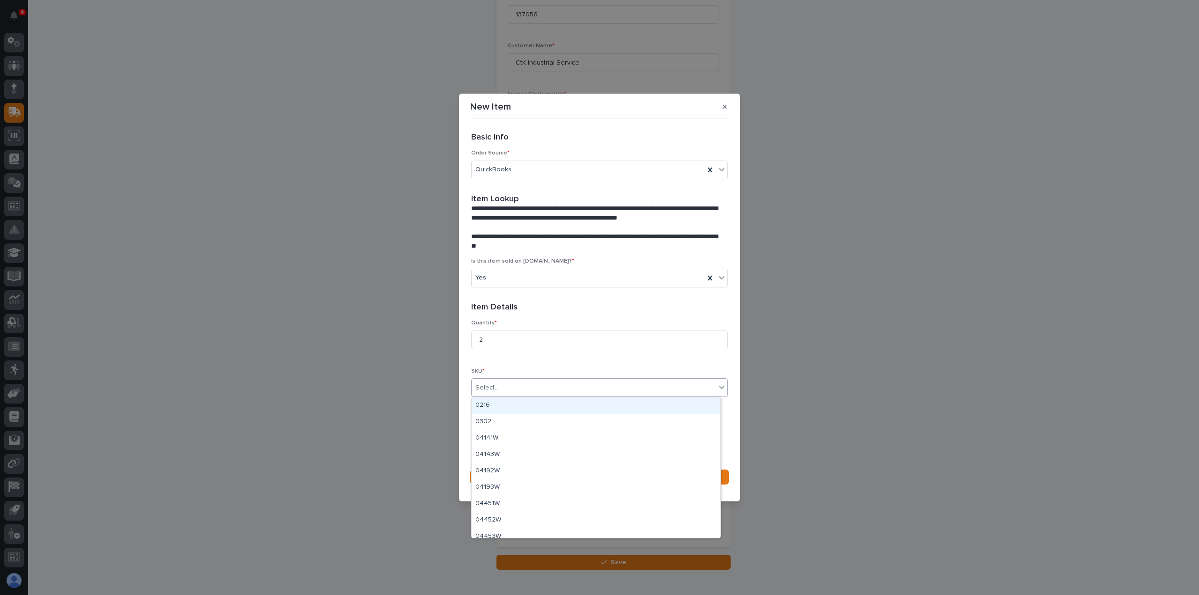
click at [489, 384] on div "Select..." at bounding box center [486, 388] width 23 height 10
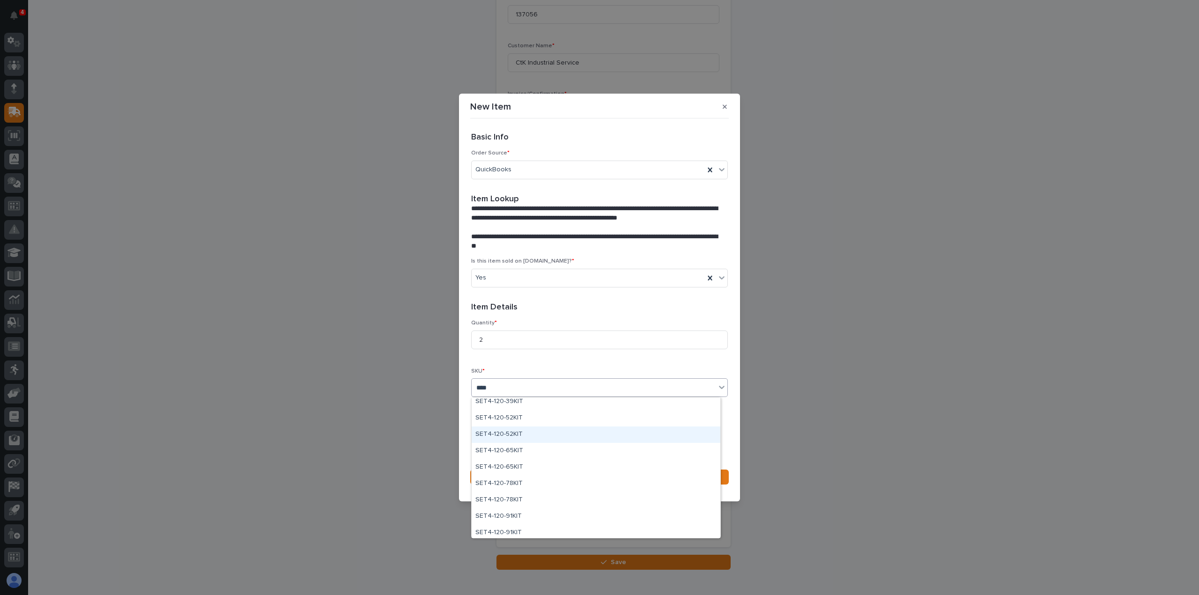
scroll to position [0, 0]
type input "***"
click at [485, 403] on div "SET-90066" at bounding box center [595, 405] width 249 height 16
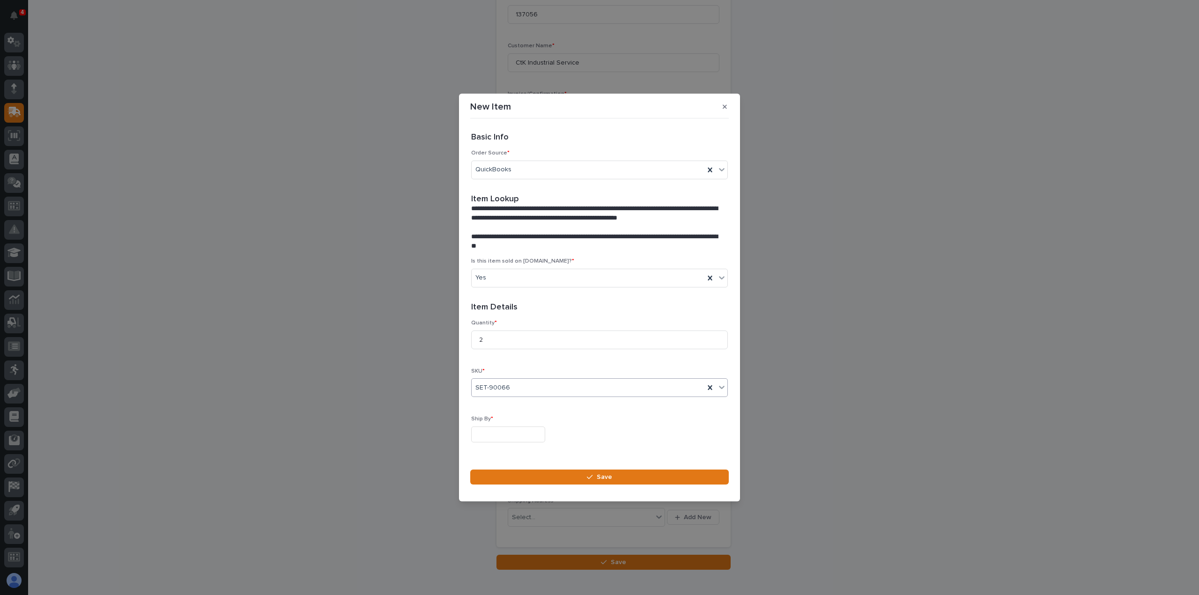
click at [492, 434] on input "text" at bounding box center [508, 435] width 74 height 16
click at [474, 388] on div "29" at bounding box center [474, 388] width 13 height 13
type input "**********"
click at [601, 476] on span "Save" at bounding box center [603, 477] width 15 height 8
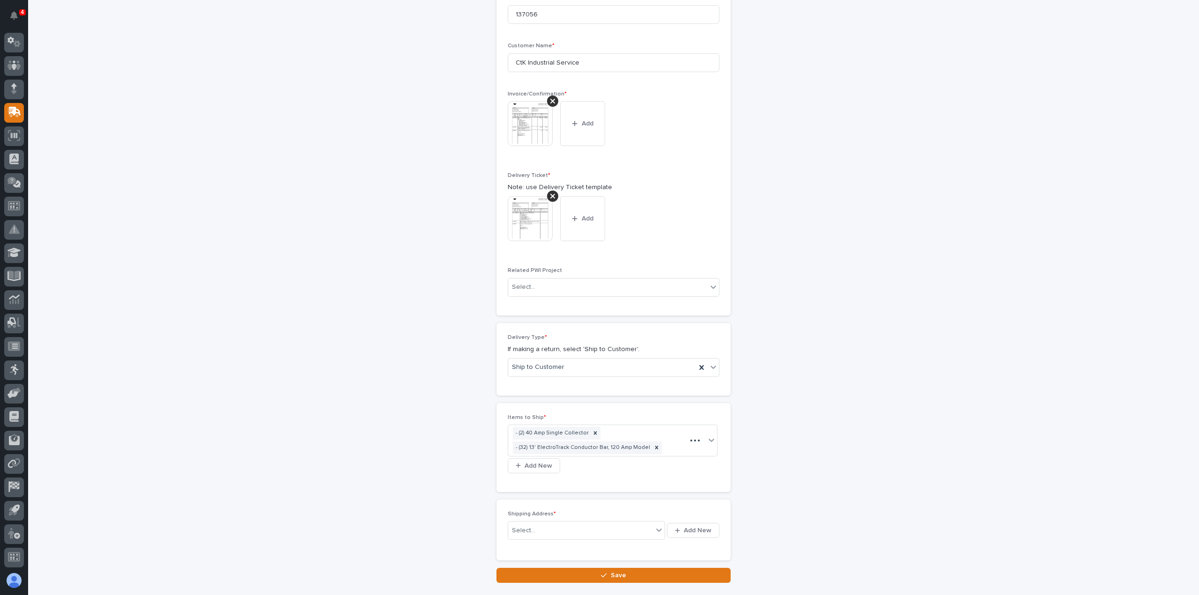
scroll to position [292, 0]
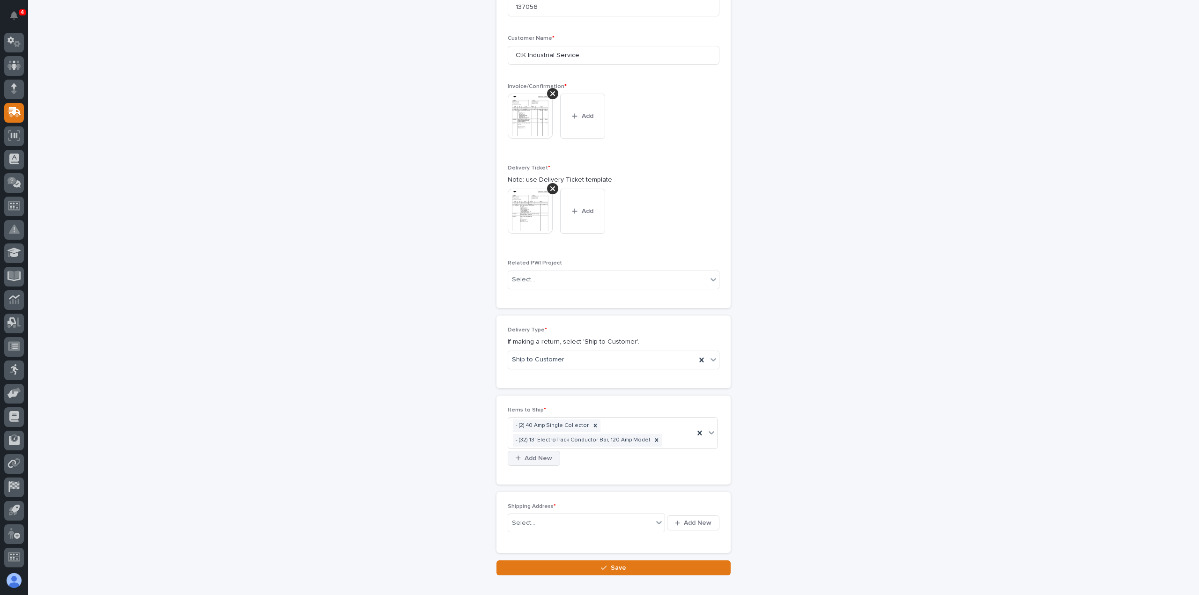
click at [552, 454] on span "Add New" at bounding box center [538, 458] width 28 height 8
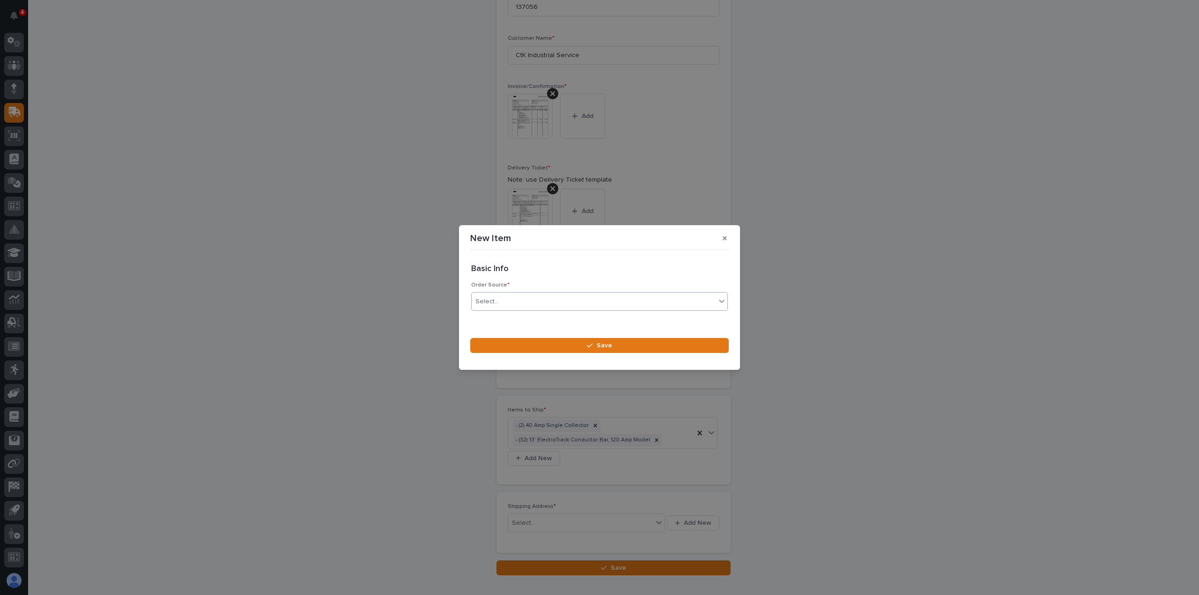
click at [495, 300] on div "Select..." at bounding box center [486, 302] width 23 height 10
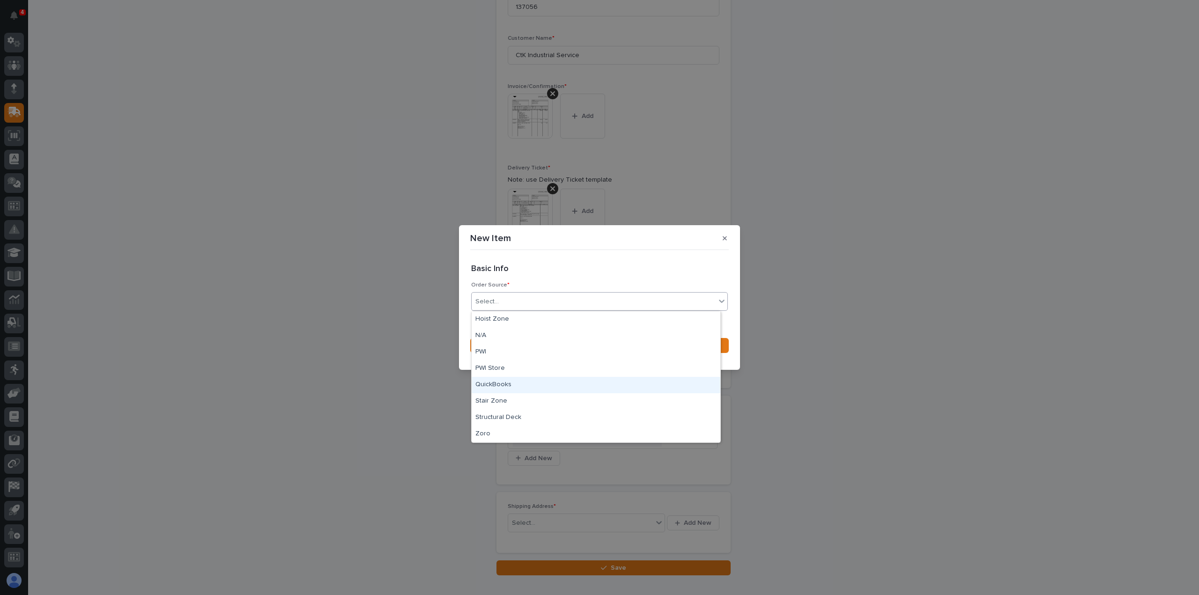
click at [500, 384] on div "QuickBooks" at bounding box center [595, 385] width 249 height 16
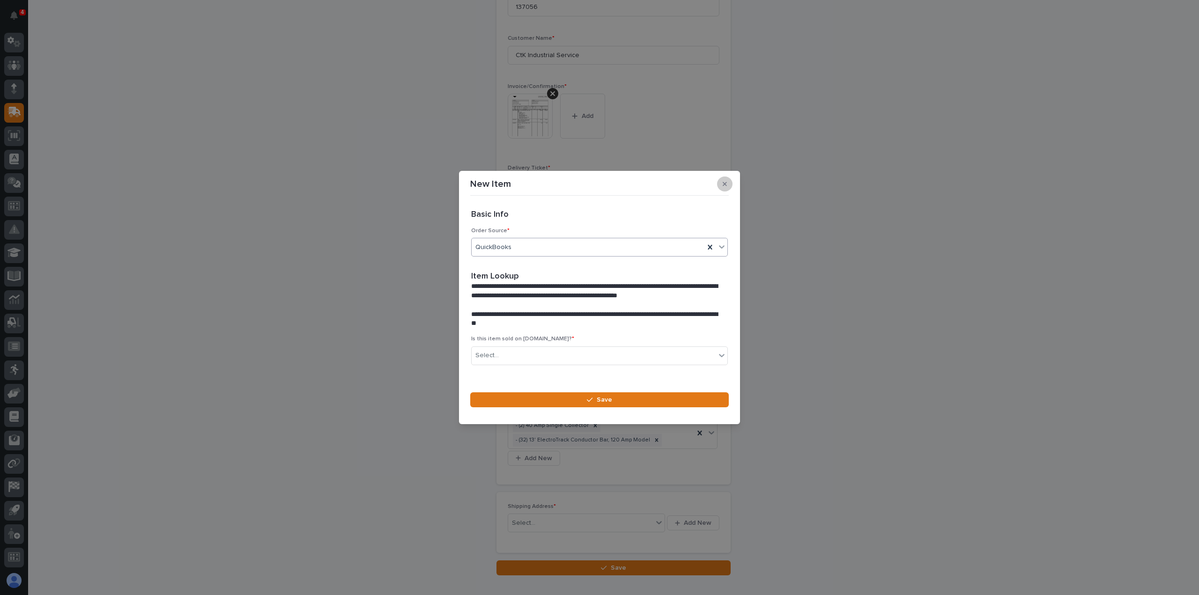
click at [727, 185] on button "button" at bounding box center [724, 184] width 15 height 15
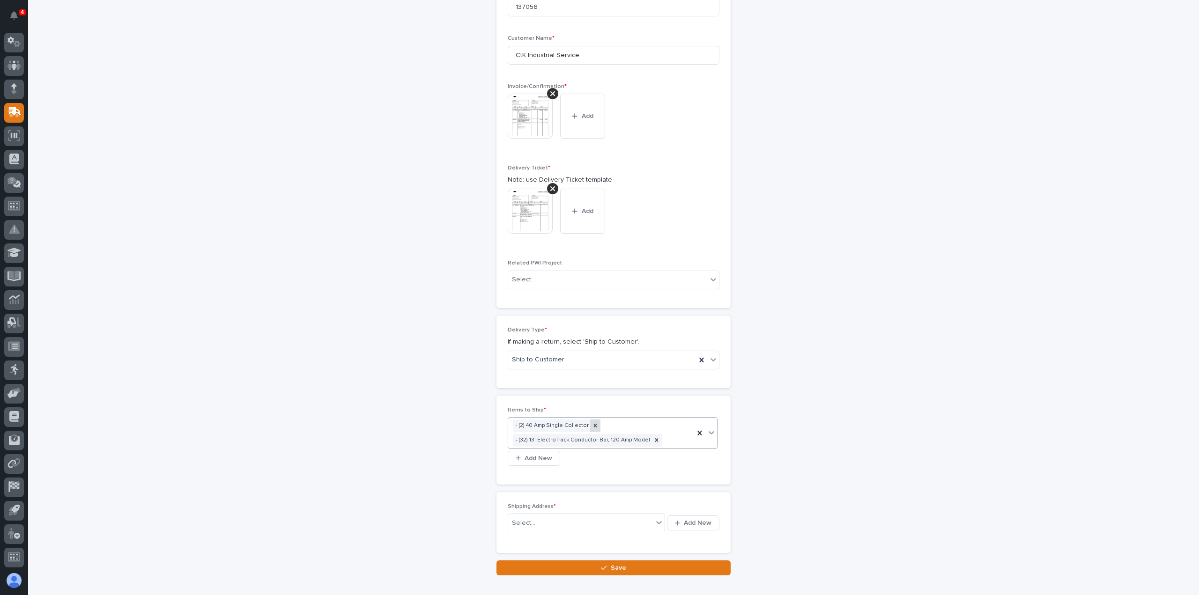
click at [594, 424] on icon at bounding box center [595, 425] width 3 height 3
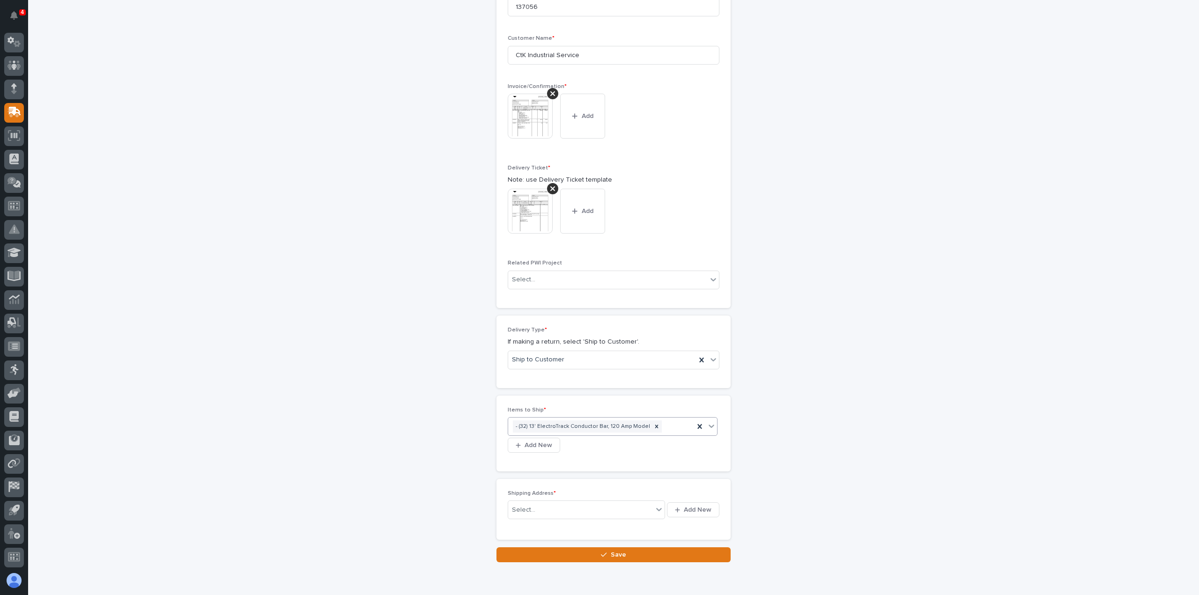
scroll to position [285, 0]
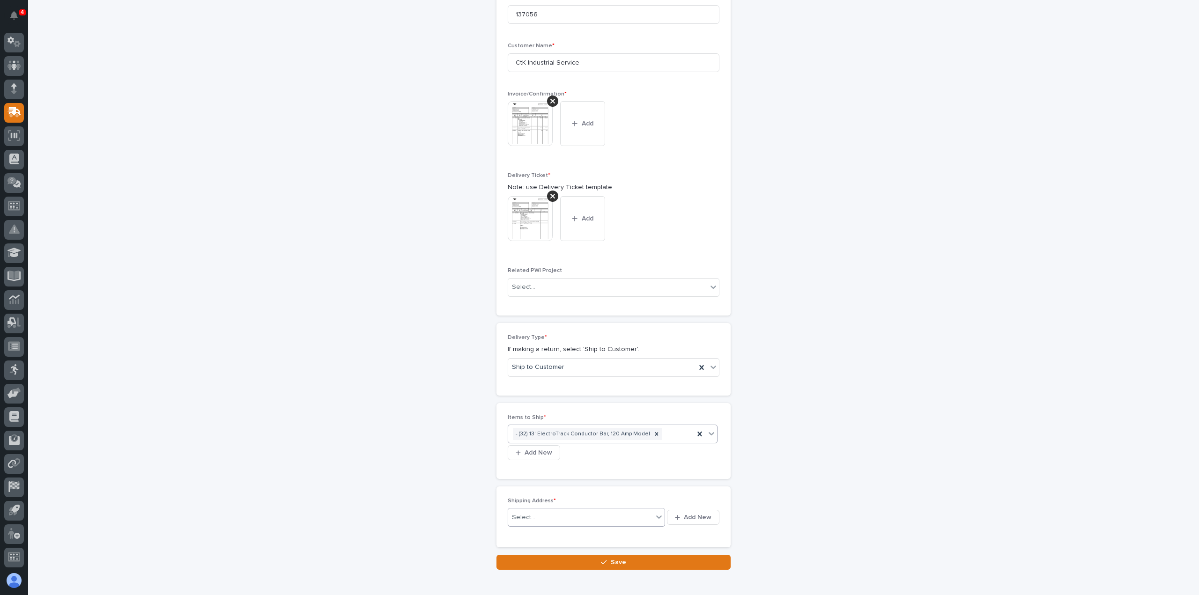
click at [556, 510] on div "Select..." at bounding box center [580, 517] width 145 height 15
type input "*"
type input "*********"
click at [699, 510] on button "Add New" at bounding box center [693, 517] width 52 height 15
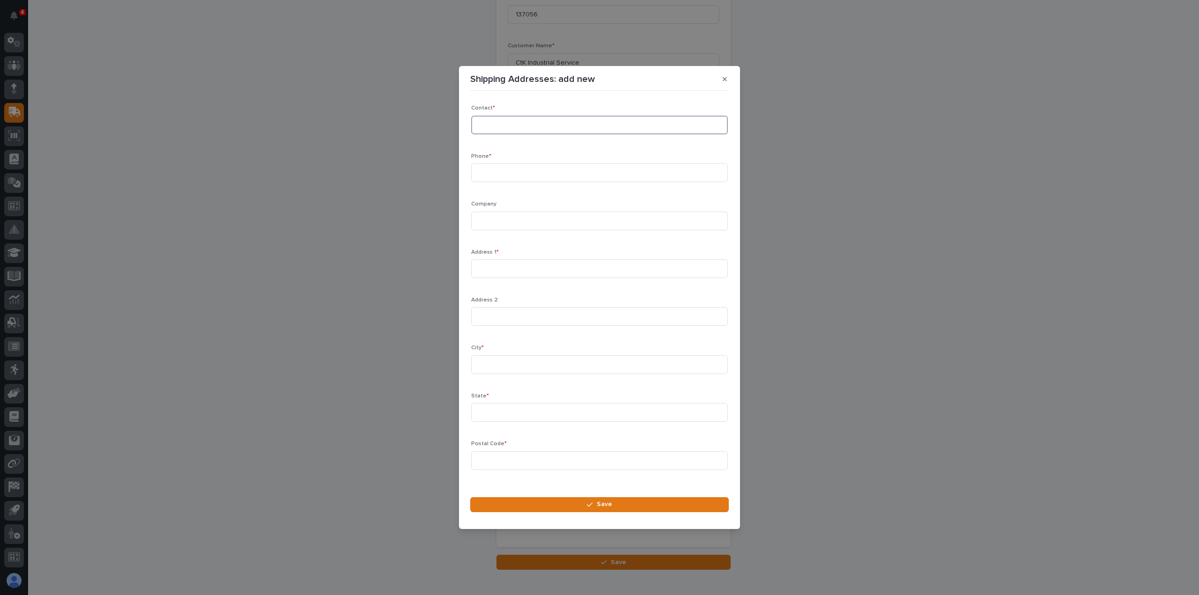
click at [495, 126] on input at bounding box center [599, 125] width 257 height 19
type input "[PERSON_NAME]"
type input "[PHONE_NUMBER]"
click at [496, 221] on input at bounding box center [599, 221] width 257 height 19
type input "CtK Industrial Service"
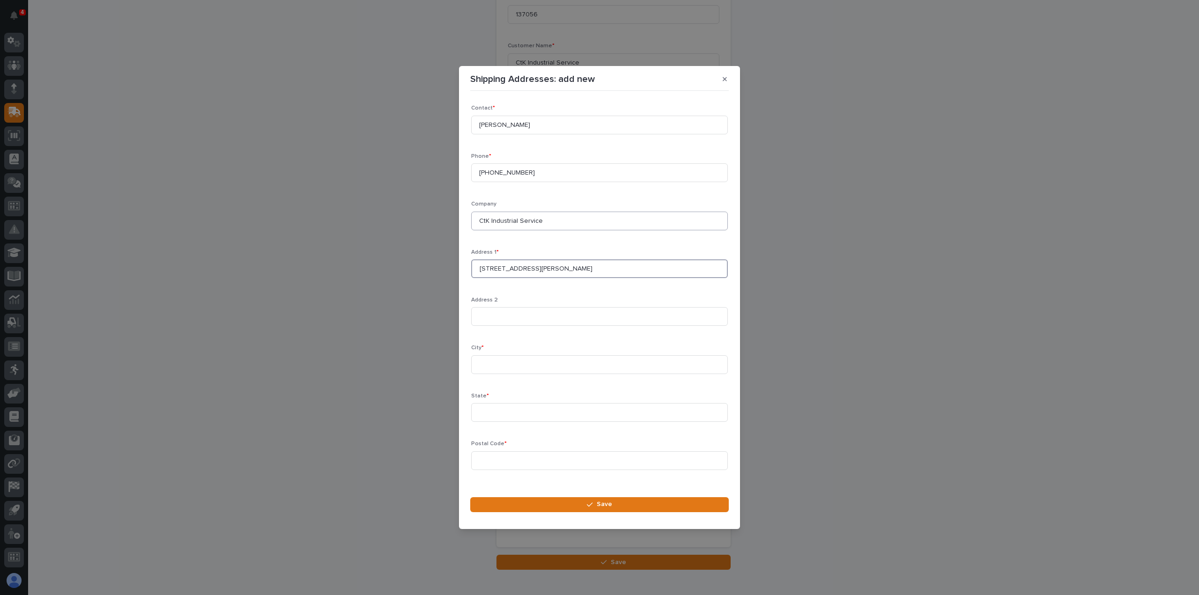
type input "[STREET_ADDRESS][PERSON_NAME]"
type input "[GEOGRAPHIC_DATA]"
type input "PA"
type input "17777"
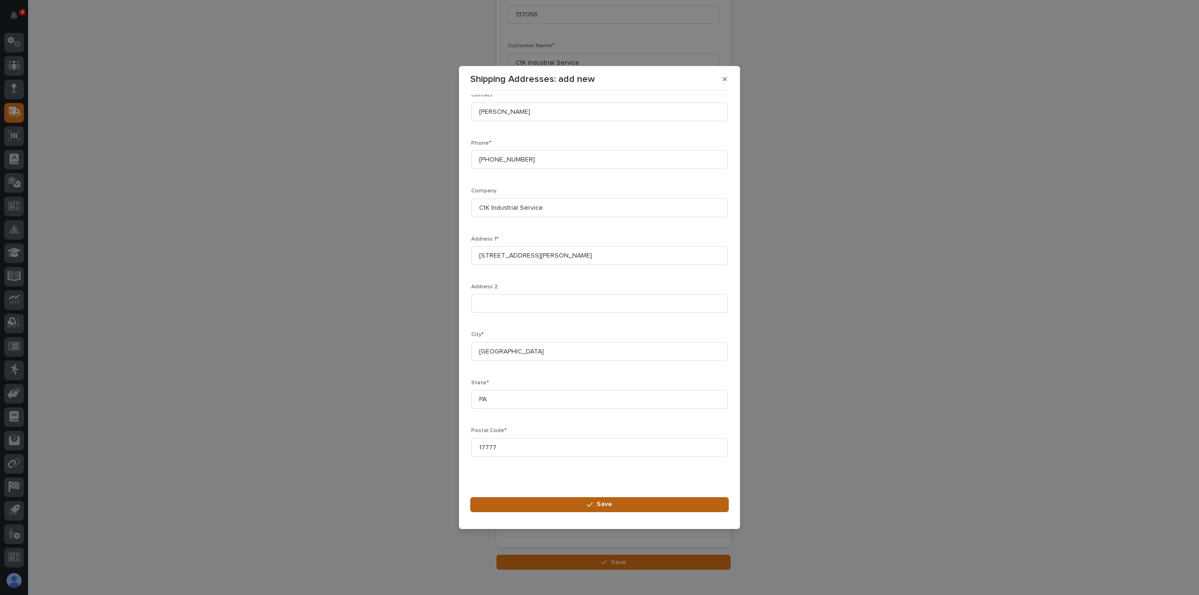
click at [602, 503] on span "Save" at bounding box center [603, 504] width 15 height 8
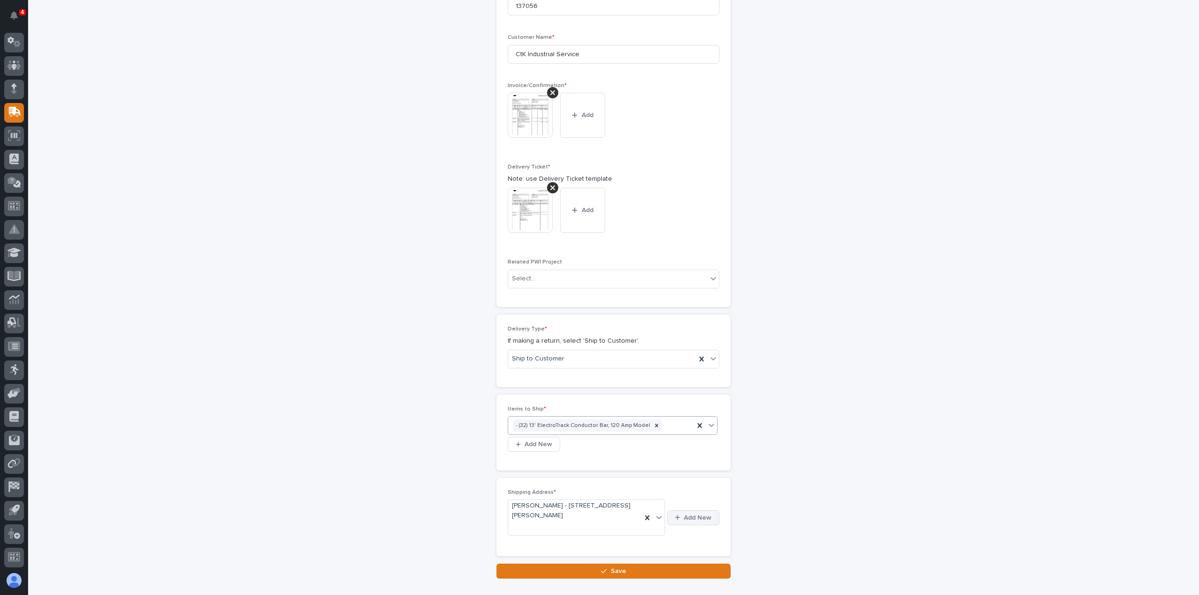
scroll to position [339, 0]
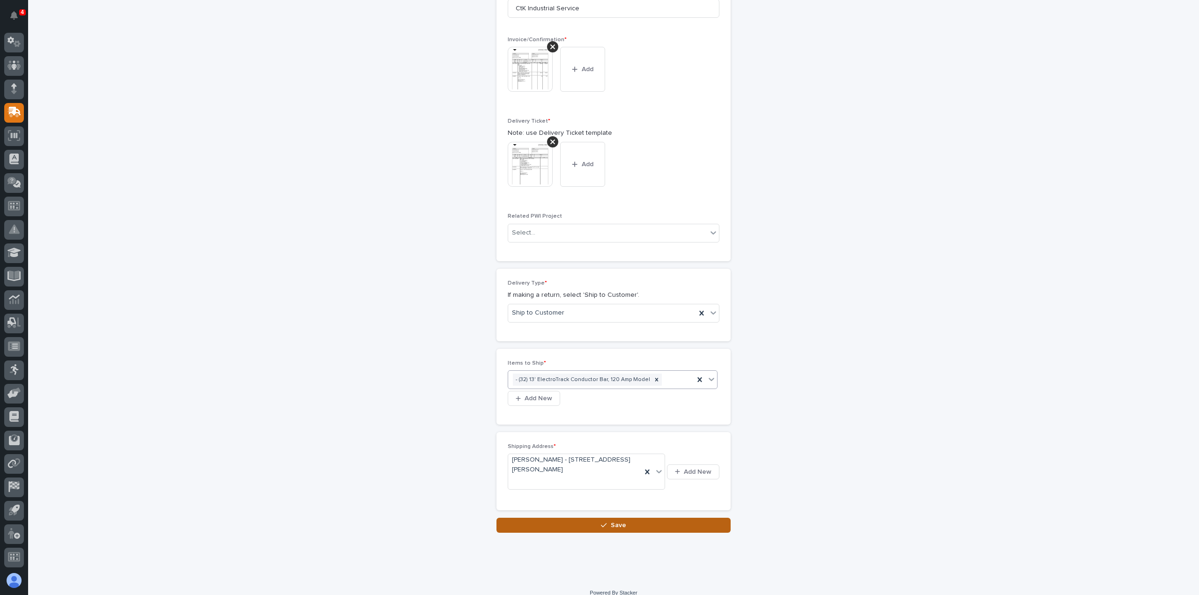
click at [601, 522] on icon "button" at bounding box center [604, 525] width 6 height 7
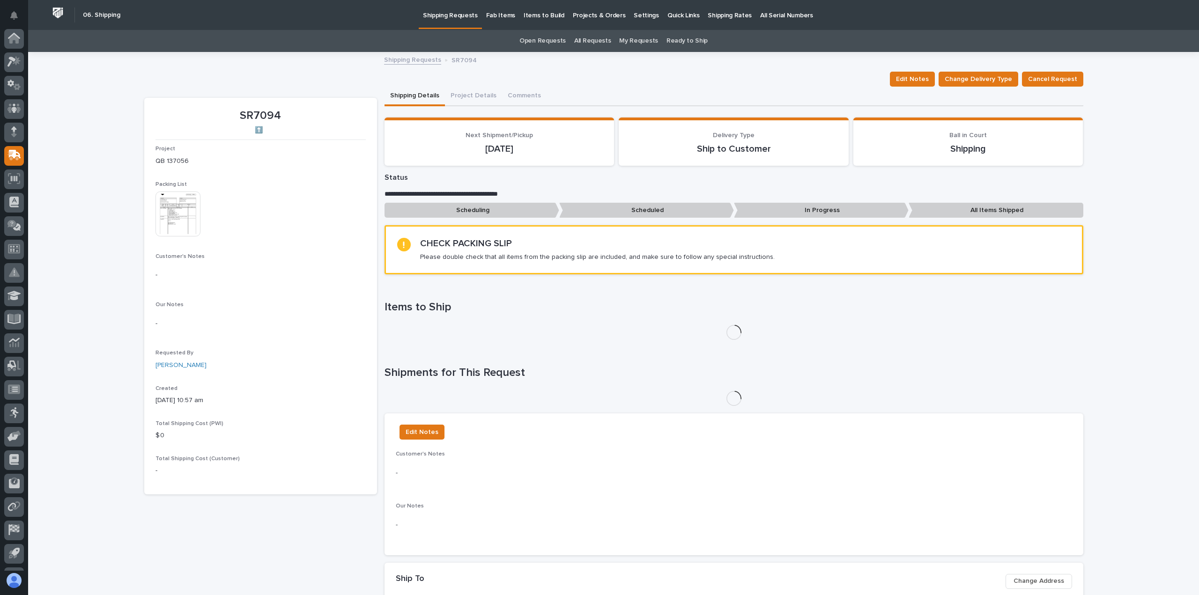
scroll to position [43, 0]
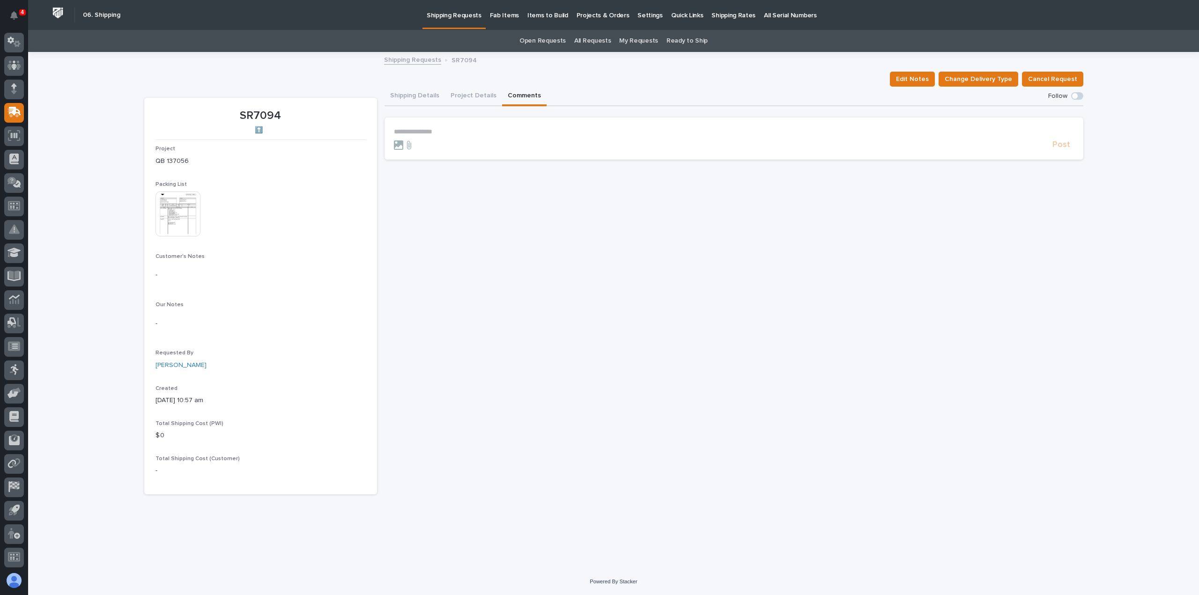
click at [518, 94] on button "Comments" at bounding box center [524, 97] width 44 height 20
click at [426, 127] on section "**********" at bounding box center [733, 139] width 699 height 42
click at [416, 132] on p "**********" at bounding box center [734, 132] width 680 height 8
click at [451, 164] on span "[PERSON_NAME]" at bounding box center [467, 165] width 52 height 7
click at [514, 132] on p "**********" at bounding box center [734, 132] width 680 height 9
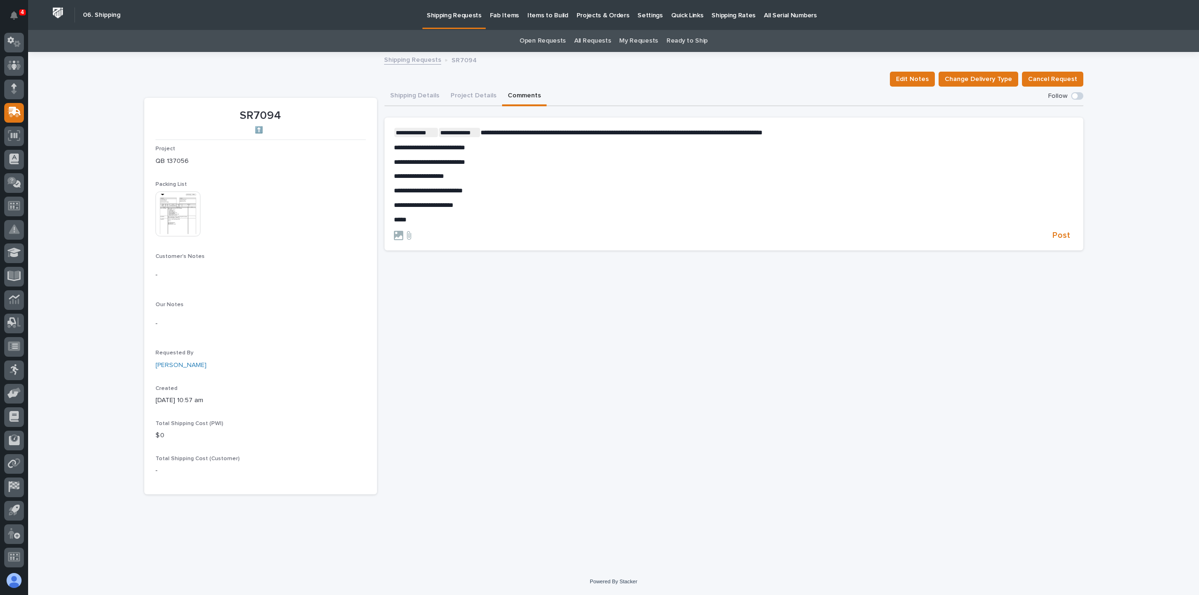
click at [401, 206] on span "**********" at bounding box center [423, 205] width 59 height 7
drag, startPoint x: 406, startPoint y: 191, endPoint x: 407, endPoint y: 201, distance: 10.4
click at [405, 191] on span "**********" at bounding box center [428, 190] width 69 height 7
click at [419, 222] on p "****" at bounding box center [734, 220] width 680 height 8
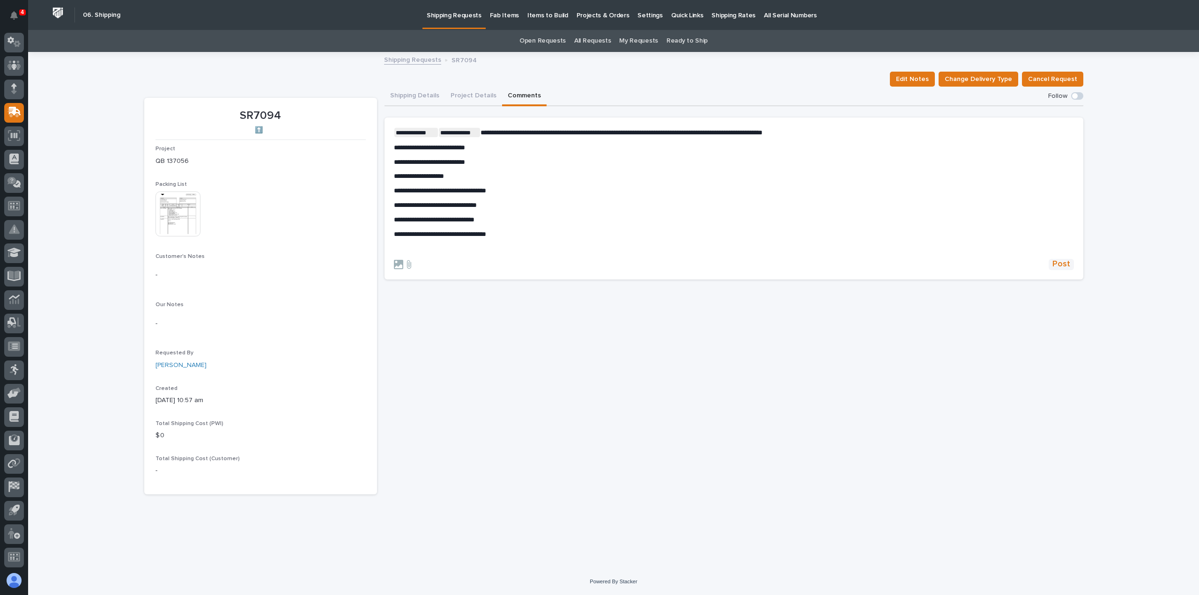
click at [1059, 263] on span "Post" at bounding box center [1061, 264] width 18 height 11
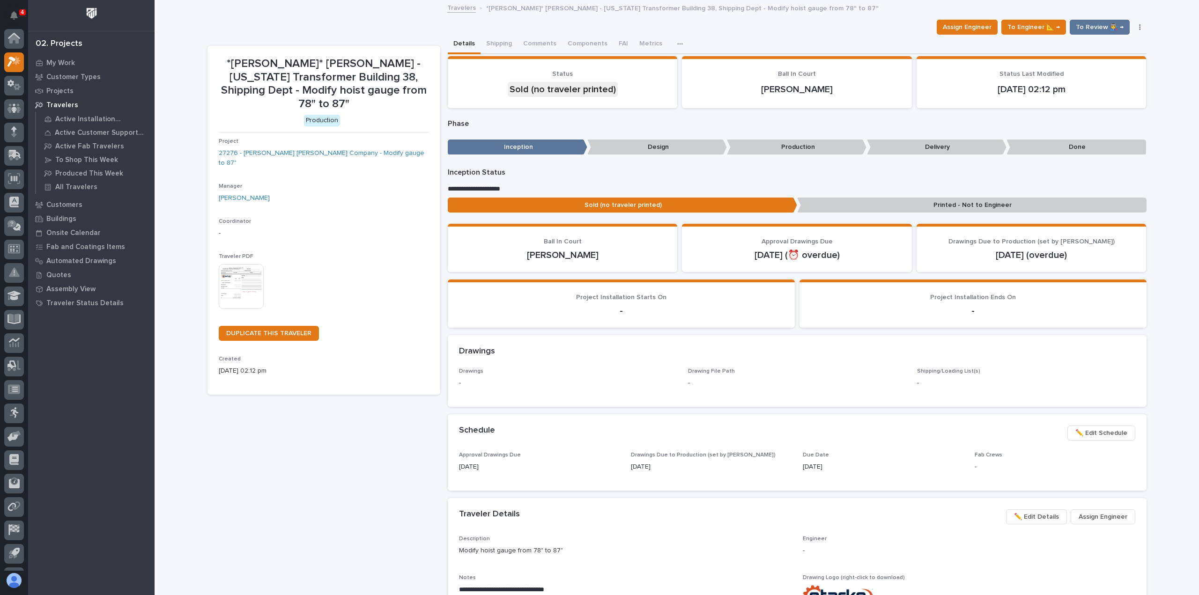
scroll to position [23, 0]
